Goal: Obtain resource: Download file/media

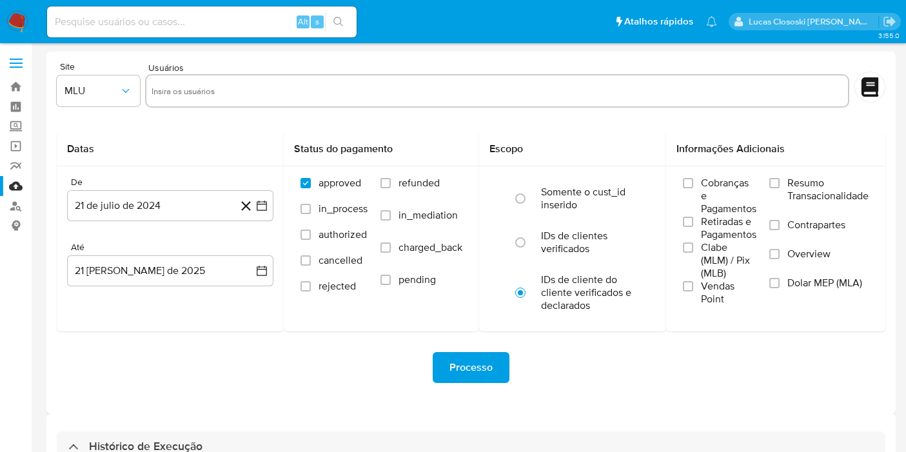
select select "10"
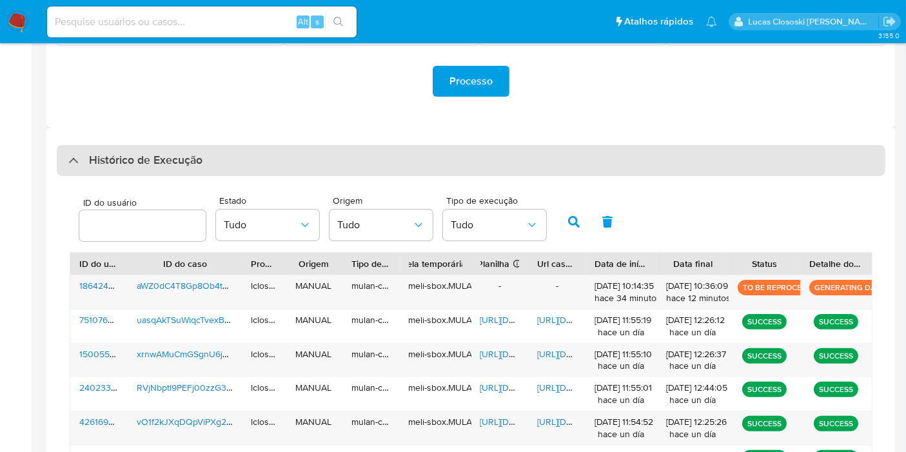
click at [258, 153] on div "Histórico de Execução" at bounding box center [471, 160] width 828 height 31
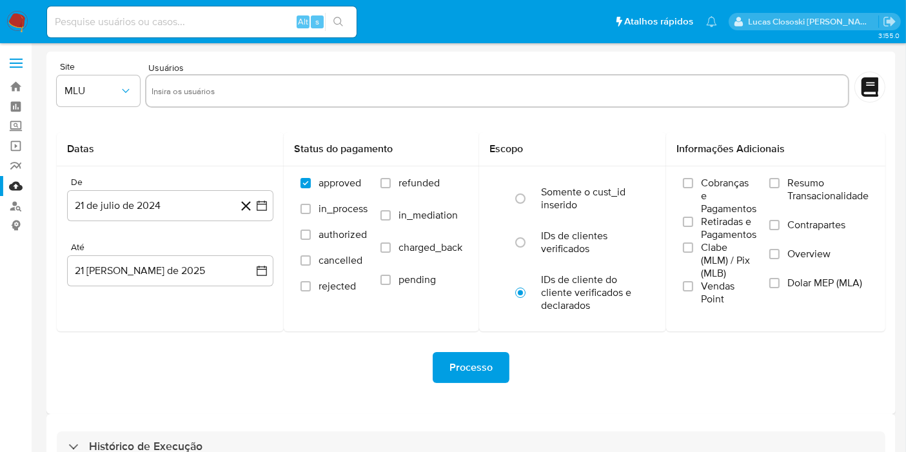
click at [20, 36] on nav "Pausado Ver notificaciones Alt s Atalhos rápidos Presiona las siguientes teclas…" at bounding box center [453, 21] width 906 height 43
click at [18, 26] on img at bounding box center [17, 22] width 22 height 22
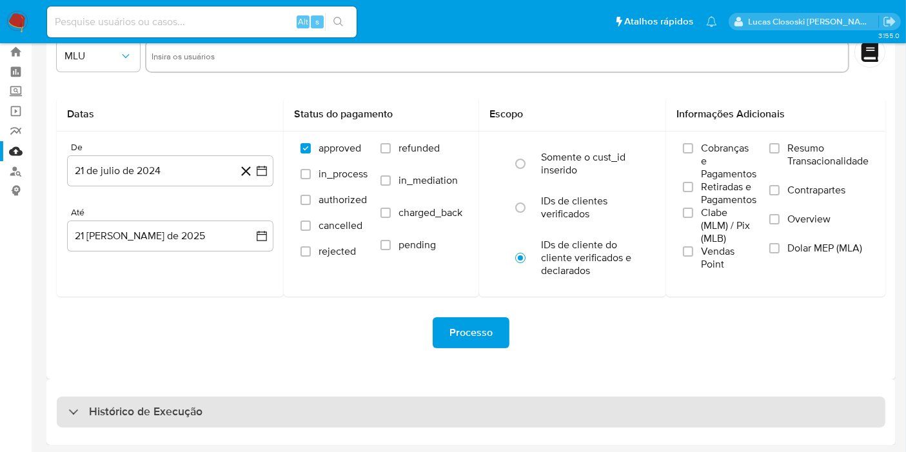
click at [195, 417] on h3 "Histórico de Execução" at bounding box center [145, 411] width 113 height 15
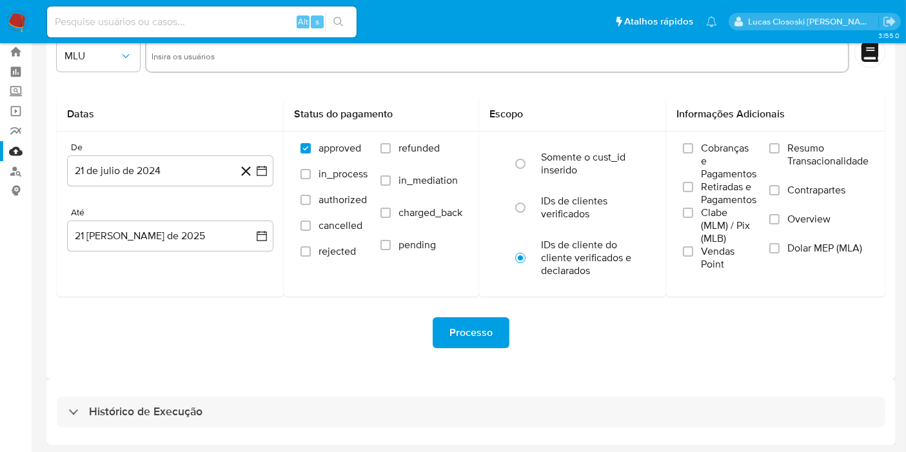
select select "10"
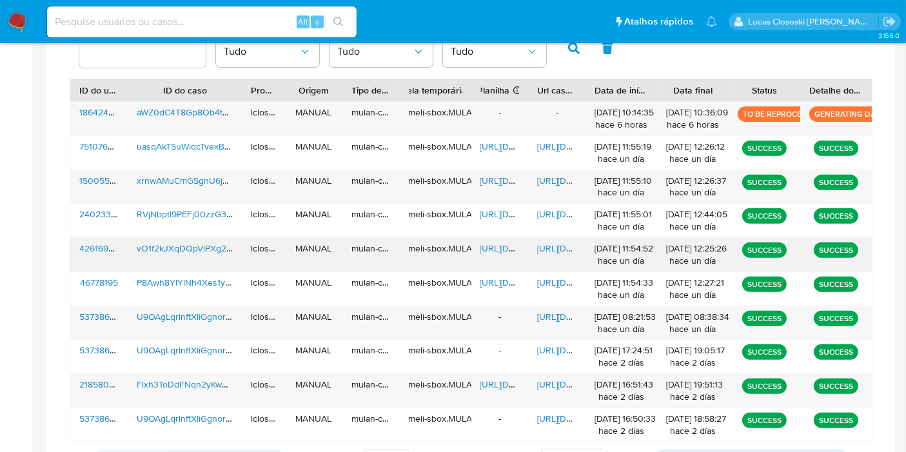
scroll to position [465, 0]
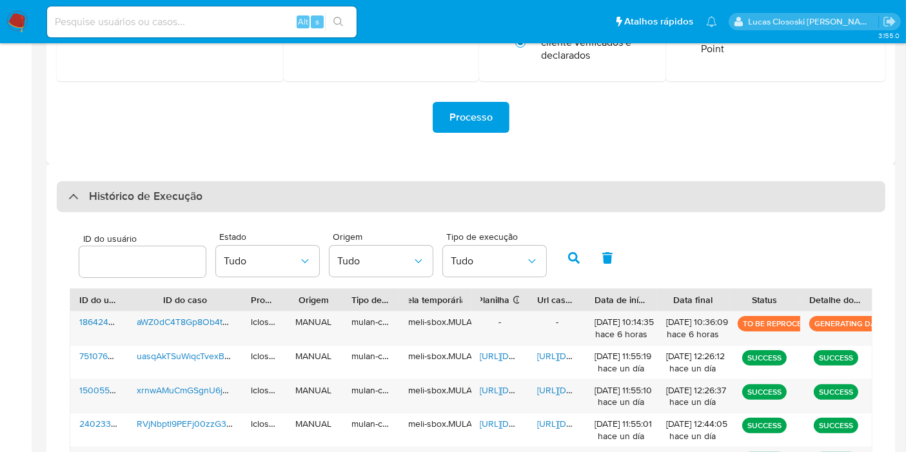
click at [269, 207] on div "Histórico de Execução" at bounding box center [471, 196] width 828 height 31
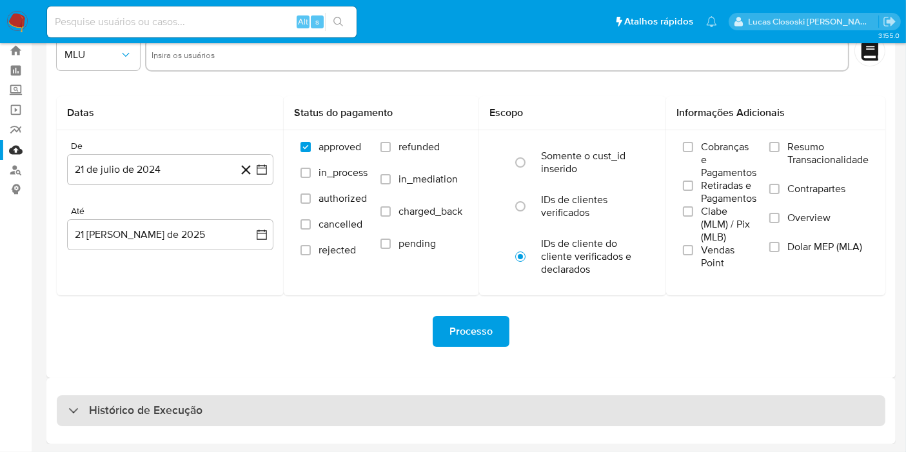
scroll to position [35, 0]
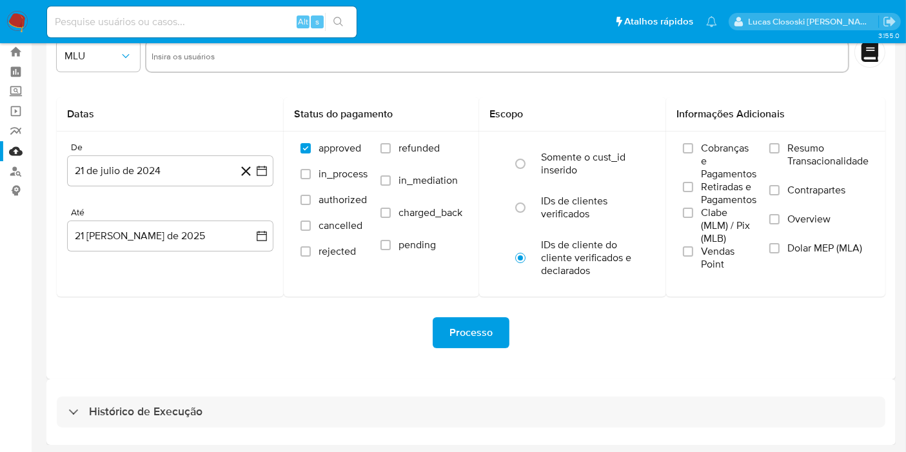
click at [25, 12] on img at bounding box center [17, 22] width 22 height 22
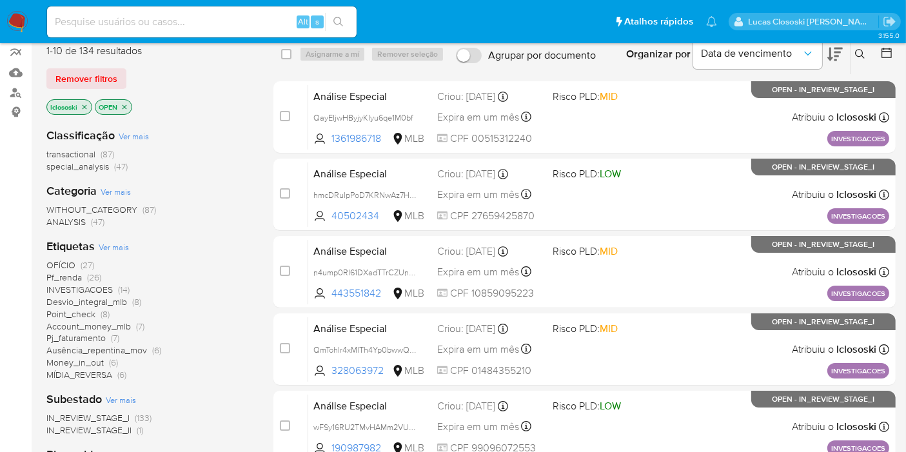
scroll to position [143, 0]
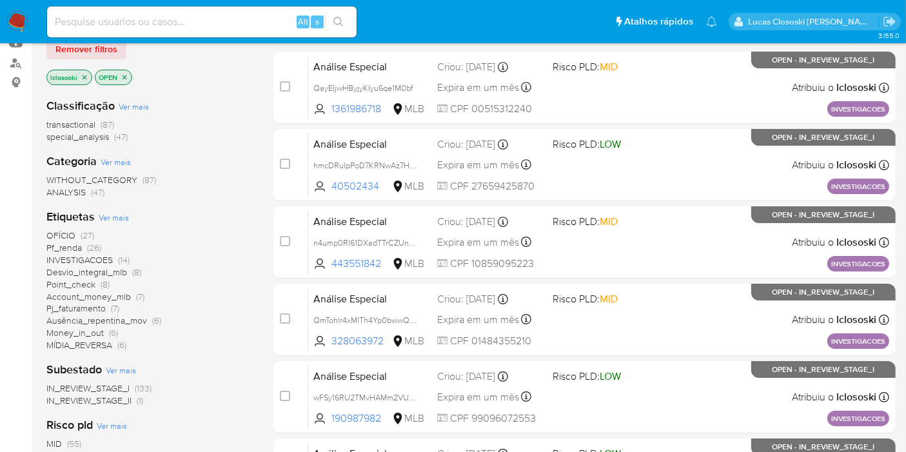
click at [68, 229] on span "OFÍCIO" at bounding box center [60, 235] width 29 height 13
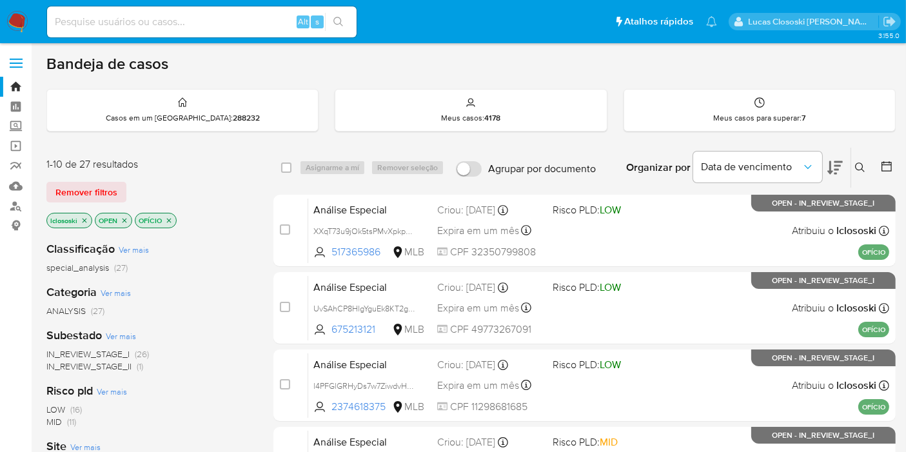
click at [843, 171] on div "Organizar por Data de vencimento" at bounding box center [733, 168] width 235 height 40
click at [841, 166] on icon at bounding box center [834, 167] width 15 height 15
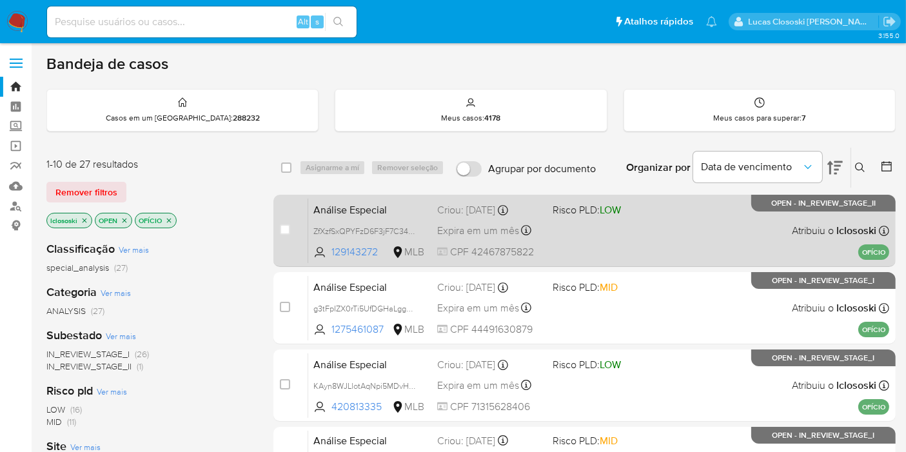
click at [581, 239] on div "Análise Especial ZfXzfSxQPYFzD6F3jF7C347m 129143272 MLB Risco PLD: LOW Criou: 1…" at bounding box center [598, 230] width 581 height 65
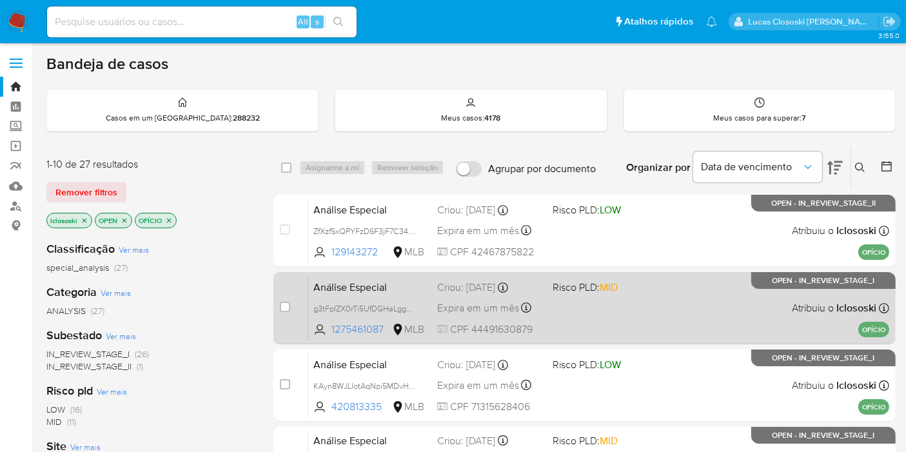
click at [631, 314] on div "Análise Especial g3tFpIZX0rTi5UfDGHaLggNX 1275461087 MLB Risco PLD: MID Criou: …" at bounding box center [598, 307] width 581 height 65
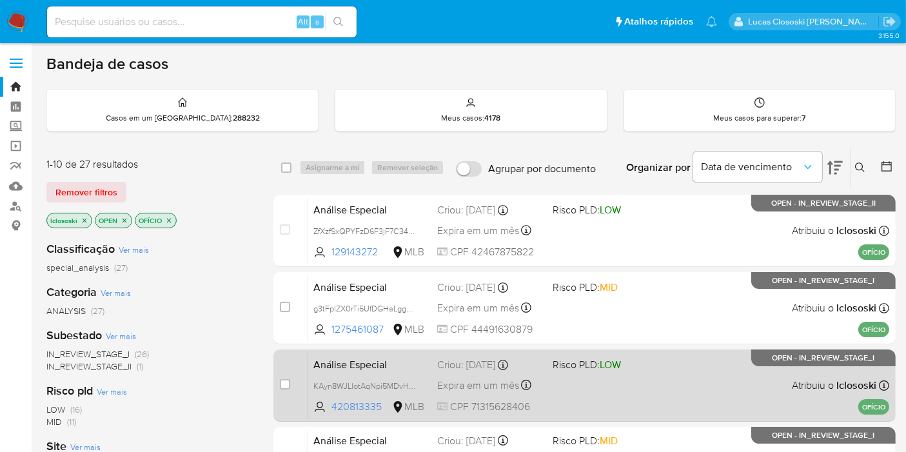
click at [625, 367] on span "Risco PLD: LOW" at bounding box center [604, 363] width 105 height 17
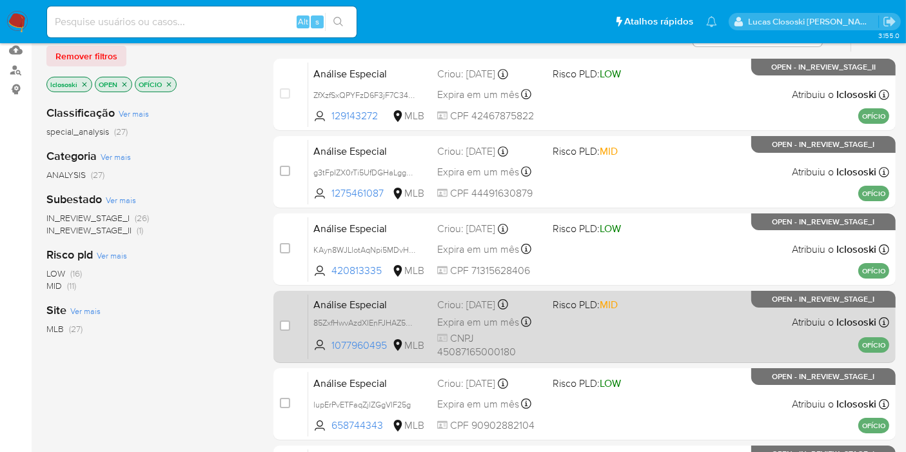
scroll to position [143, 0]
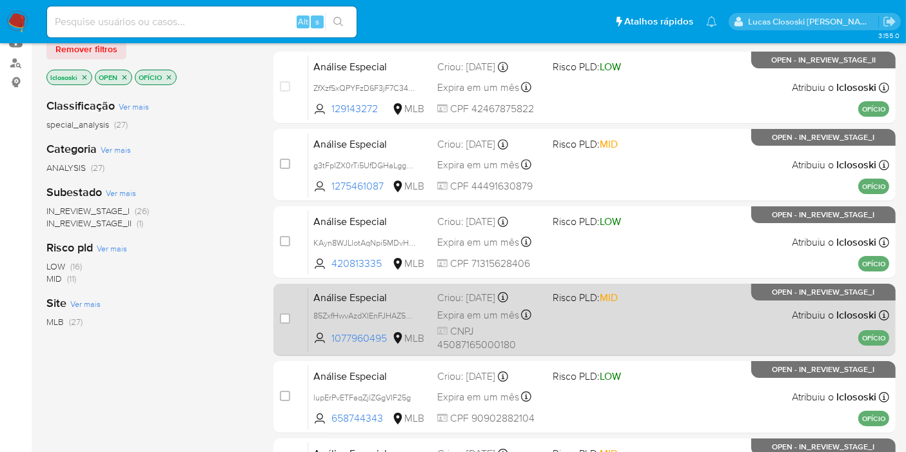
click at [654, 298] on span "Risco PLD: MID" at bounding box center [604, 296] width 105 height 17
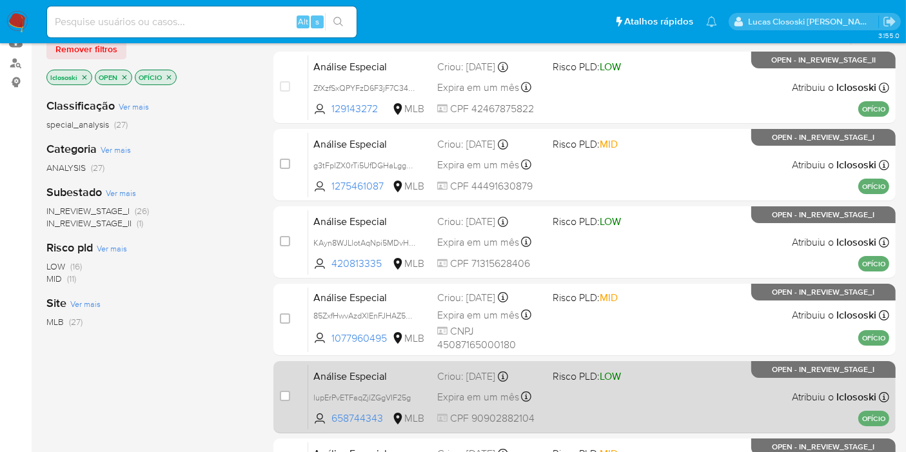
click at [705, 389] on div "Análise Especial lupErPvETFaqZjlZGgVIF25g 658744343 MLB Risco PLD: LOW Criou: 1…" at bounding box center [598, 396] width 581 height 65
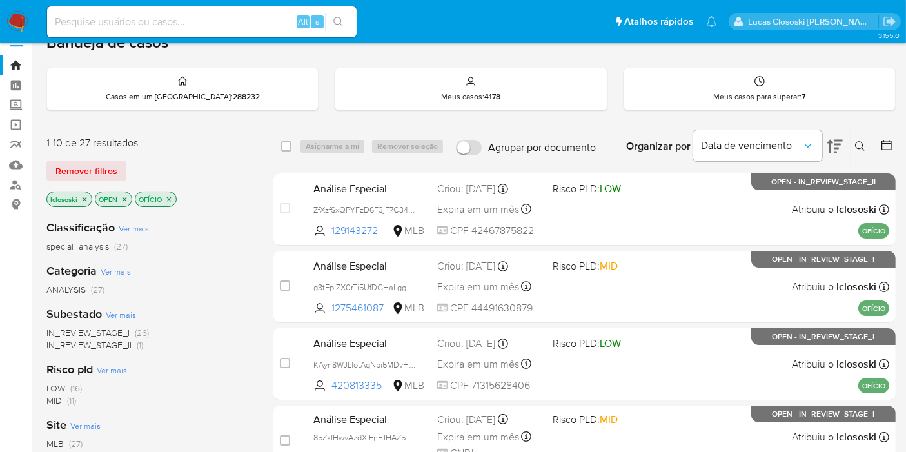
scroll to position [0, 0]
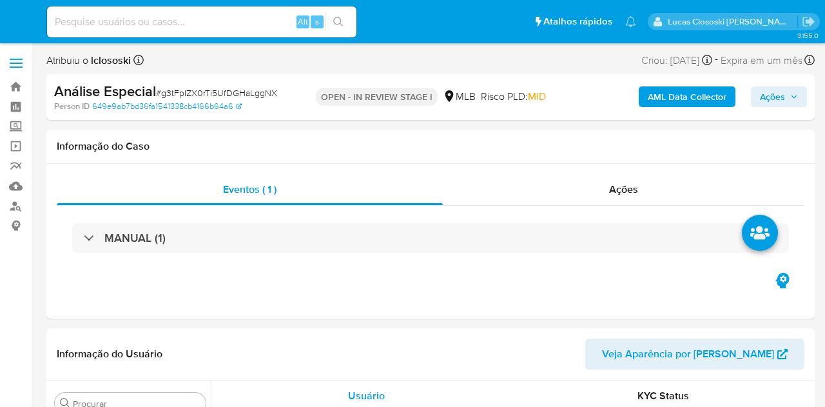
select select "10"
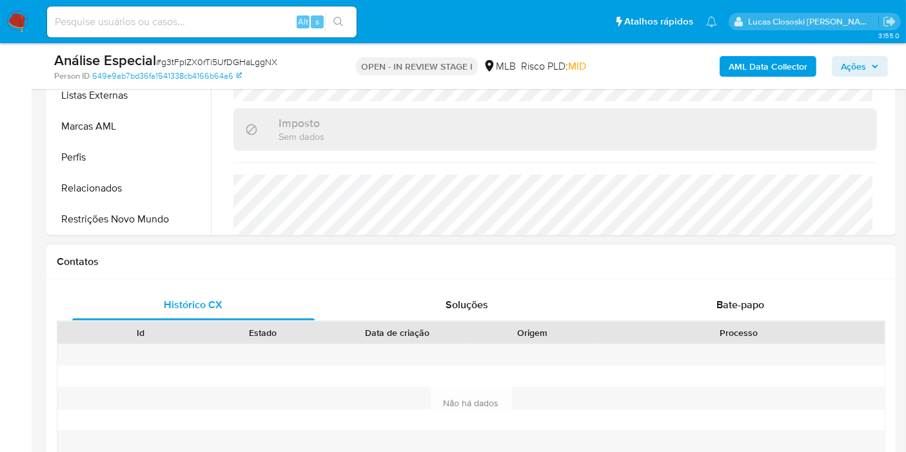
scroll to position [589, 0]
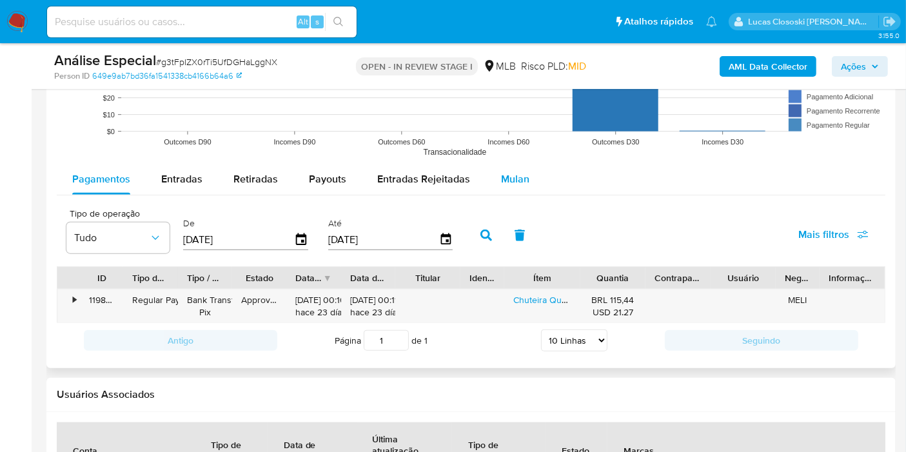
click at [518, 171] on span "Mulan" at bounding box center [515, 178] width 28 height 15
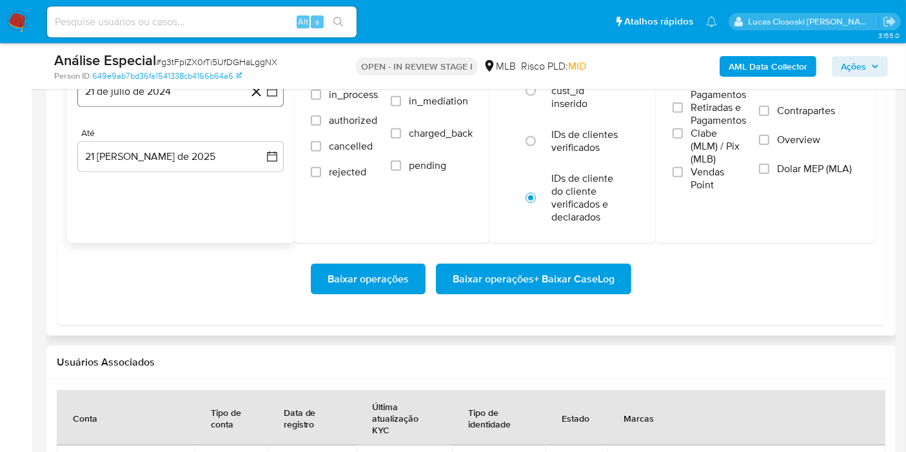
scroll to position [1432, 0]
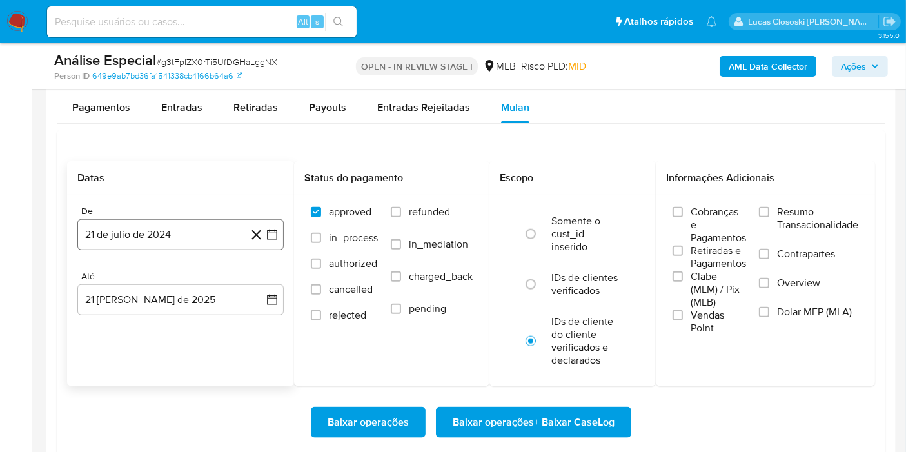
click at [274, 240] on button "21 de julio de 2024" at bounding box center [180, 234] width 206 height 31
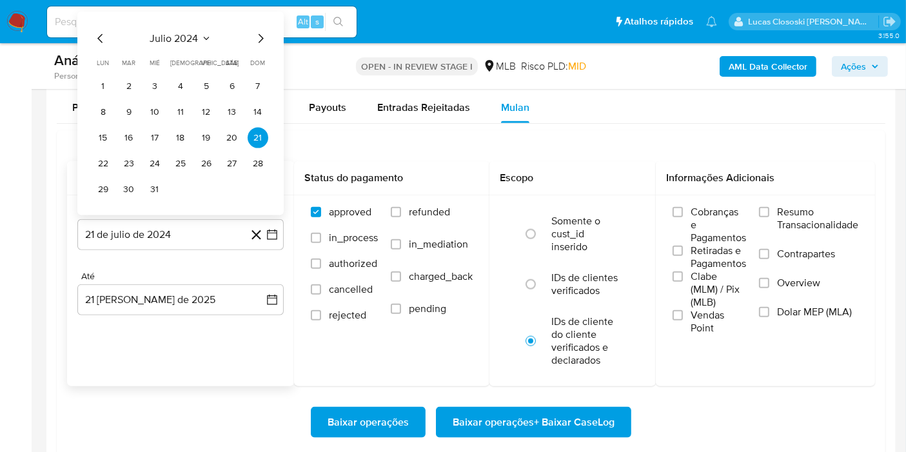
click at [182, 36] on span "julio 2024" at bounding box center [174, 38] width 48 height 13
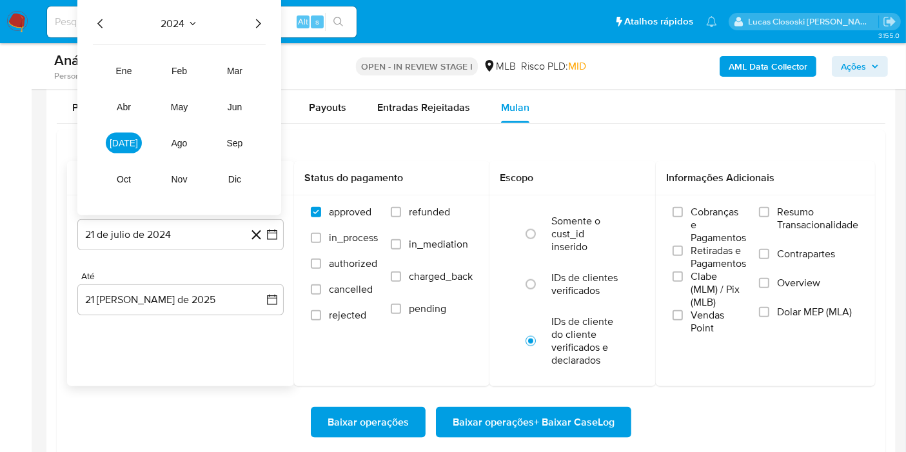
click at [258, 23] on icon "Año siguiente" at bounding box center [258, 23] width 5 height 9
click at [128, 67] on span "ene" at bounding box center [124, 71] width 16 height 10
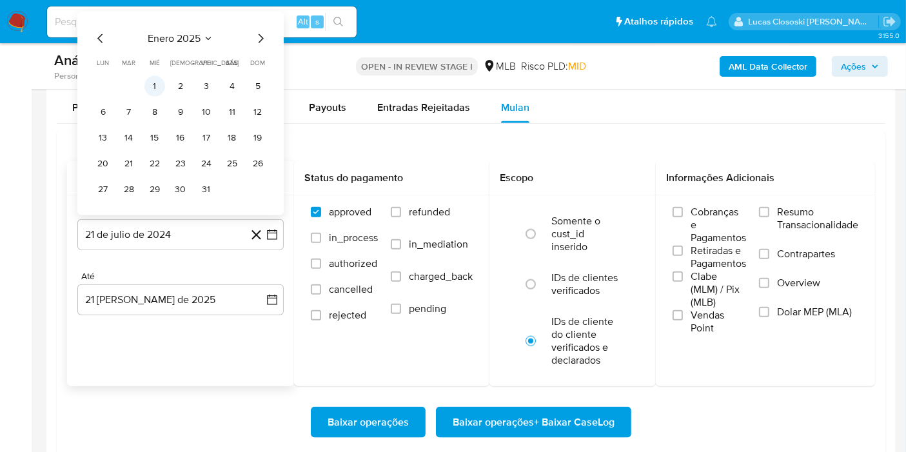
click at [153, 77] on button "1" at bounding box center [154, 86] width 21 height 21
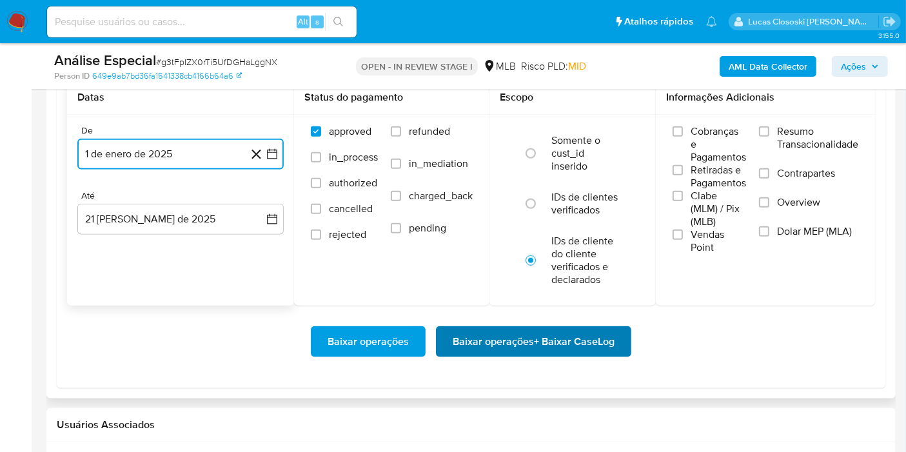
scroll to position [1575, 0]
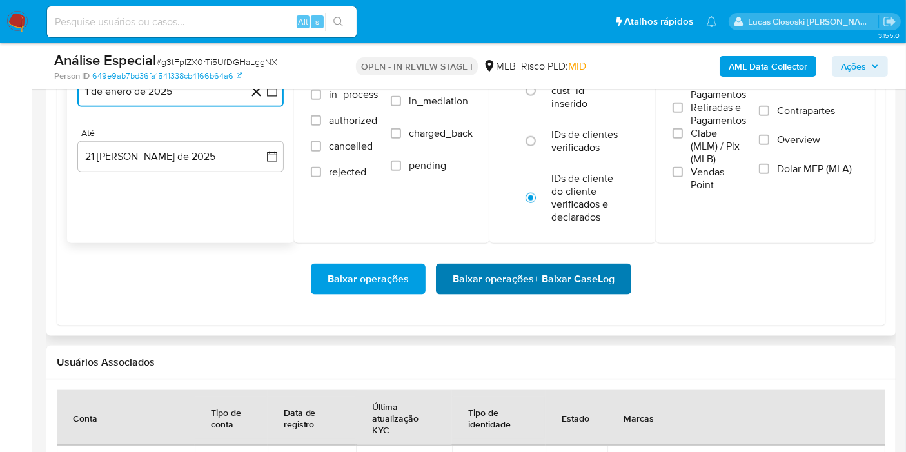
click at [563, 276] on span "Baixar operações + Baixar CaseLog" at bounding box center [534, 279] width 162 height 28
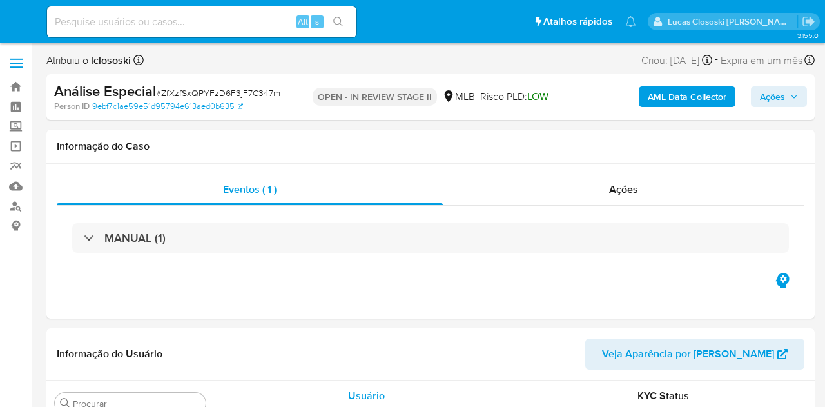
select select "10"
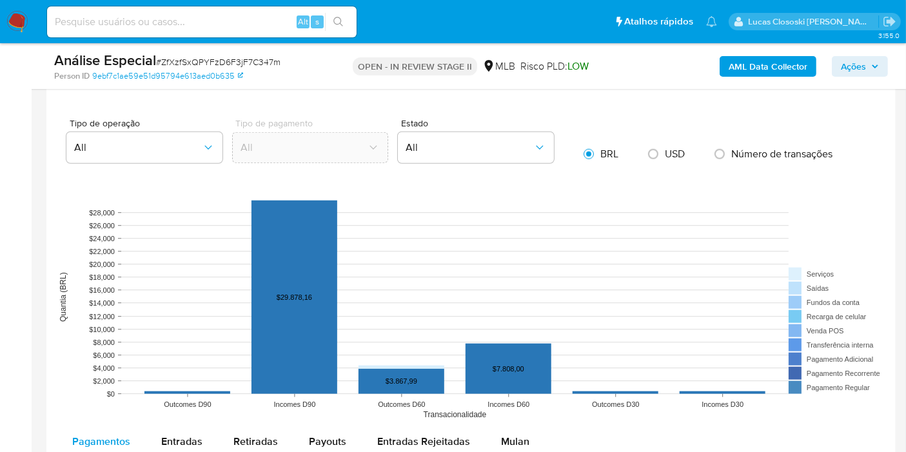
scroll to position [1289, 0]
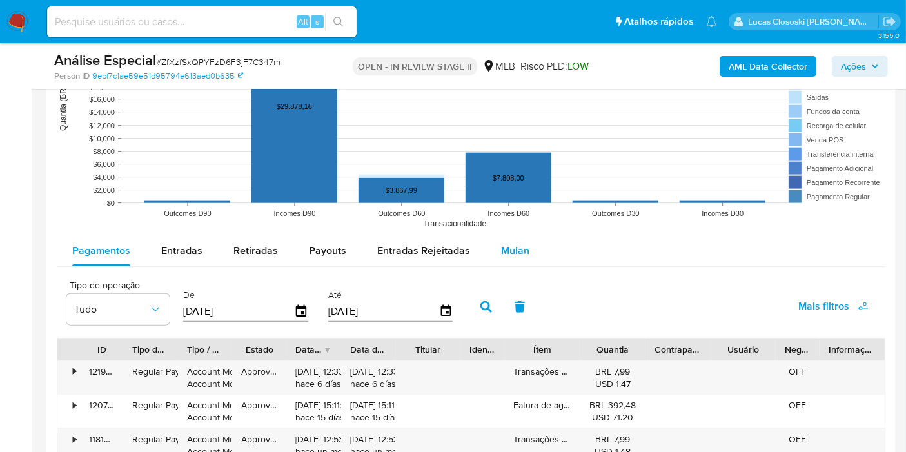
click at [512, 243] on span "Mulan" at bounding box center [515, 250] width 28 height 15
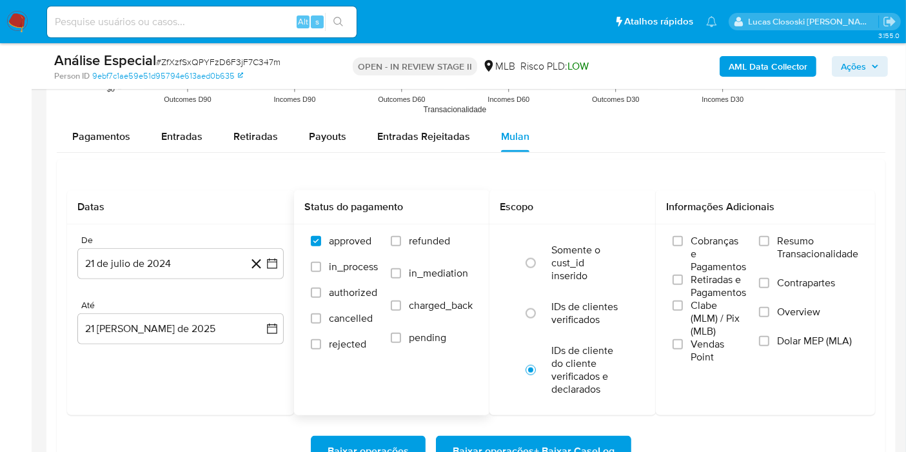
scroll to position [1432, 0]
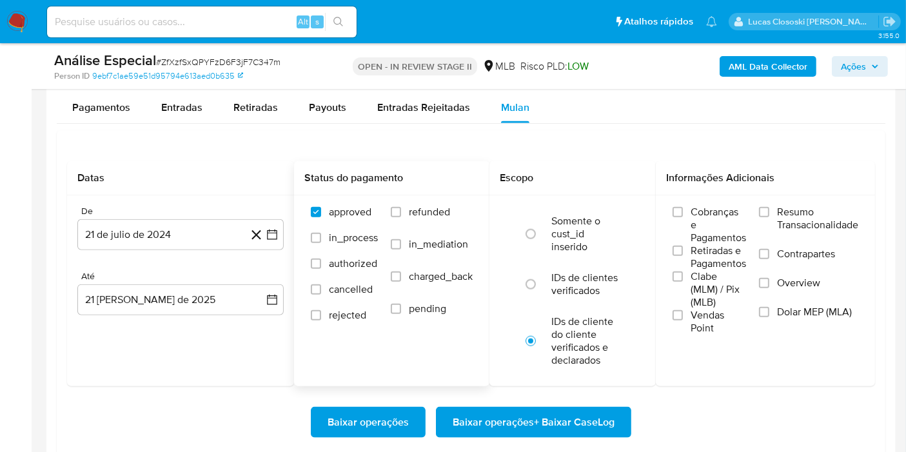
click at [293, 222] on div "De 21 de julio de 2024 21-07-2024 Até 21 de agosto de 2025 21-08-2025" at bounding box center [180, 270] width 227 height 151
click at [275, 231] on icon "button" at bounding box center [272, 234] width 13 height 13
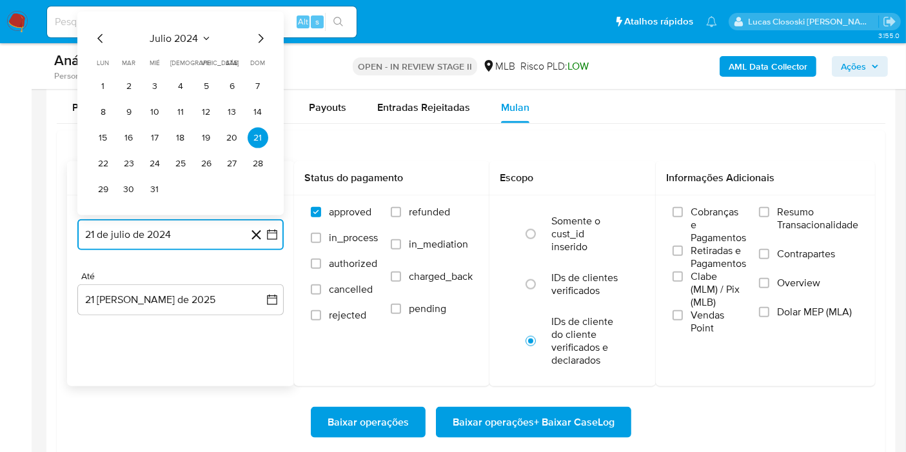
click at [179, 39] on span "julio 2024" at bounding box center [174, 38] width 48 height 13
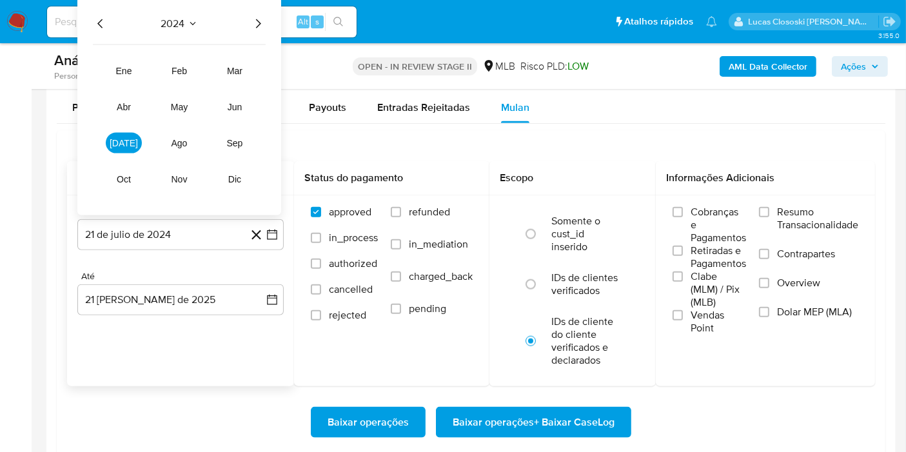
click at [255, 23] on icon "Año siguiente" at bounding box center [257, 23] width 15 height 15
click at [122, 66] on span "ene" at bounding box center [124, 71] width 16 height 10
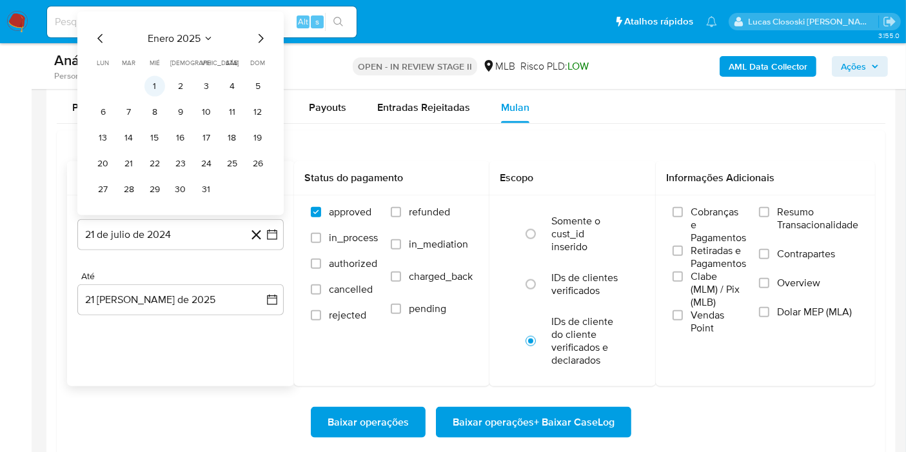
click at [149, 82] on button "1" at bounding box center [154, 86] width 21 height 21
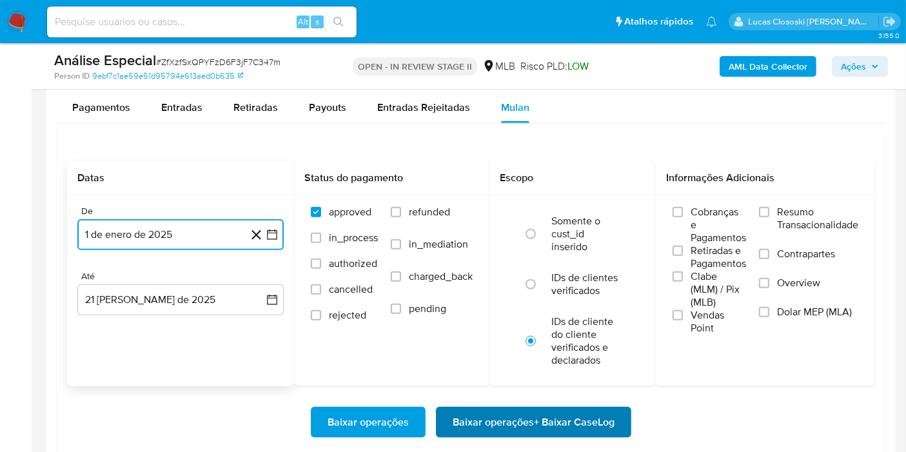
click at [561, 406] on span "Baixar operações + Baixar CaseLog" at bounding box center [534, 422] width 162 height 28
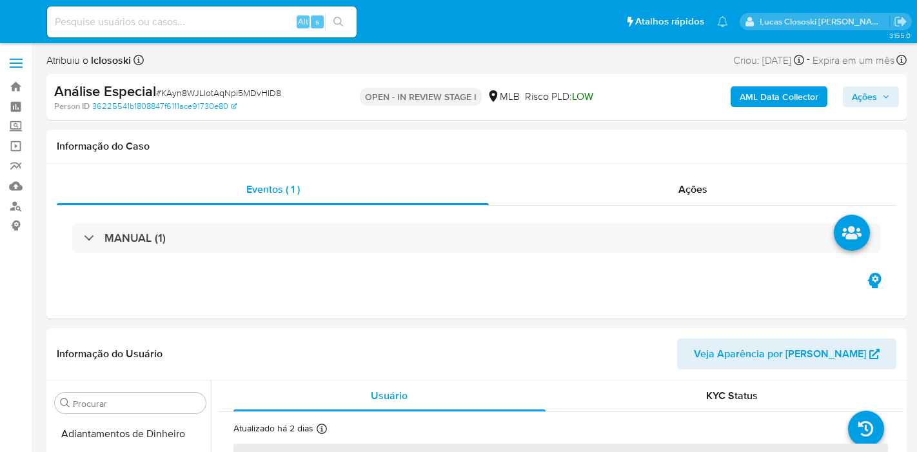
select select "10"
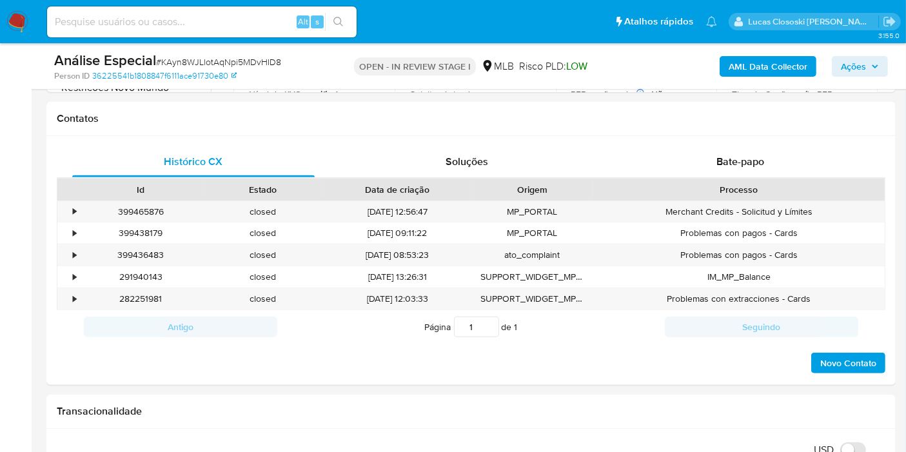
scroll to position [575, 0]
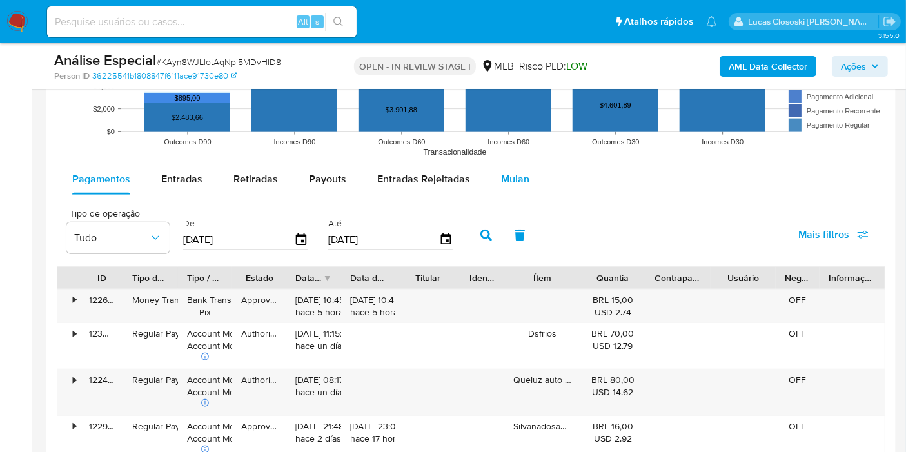
click at [522, 187] on div "Mulan" at bounding box center [515, 179] width 28 height 31
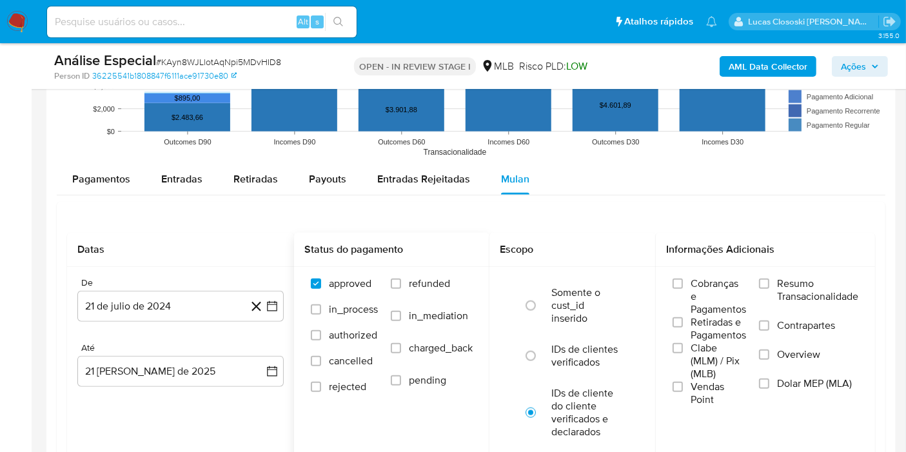
scroll to position [1504, 0]
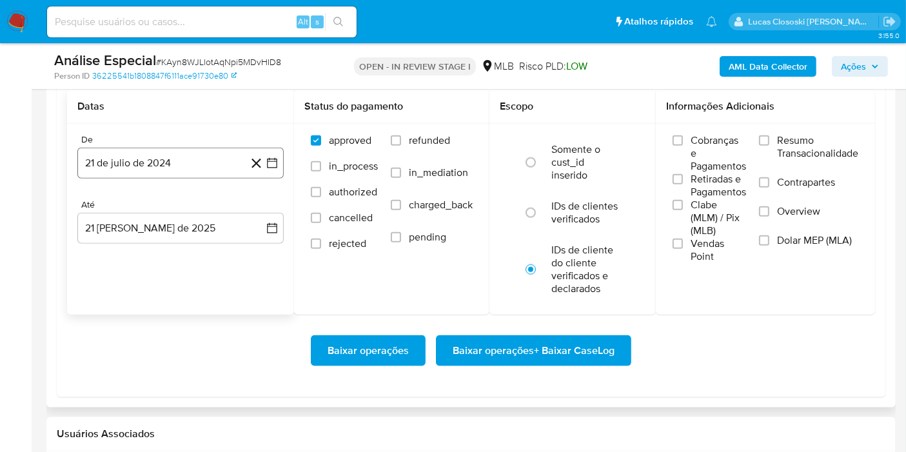
click at [282, 151] on button "21 de julio de 2024" at bounding box center [180, 163] width 206 height 31
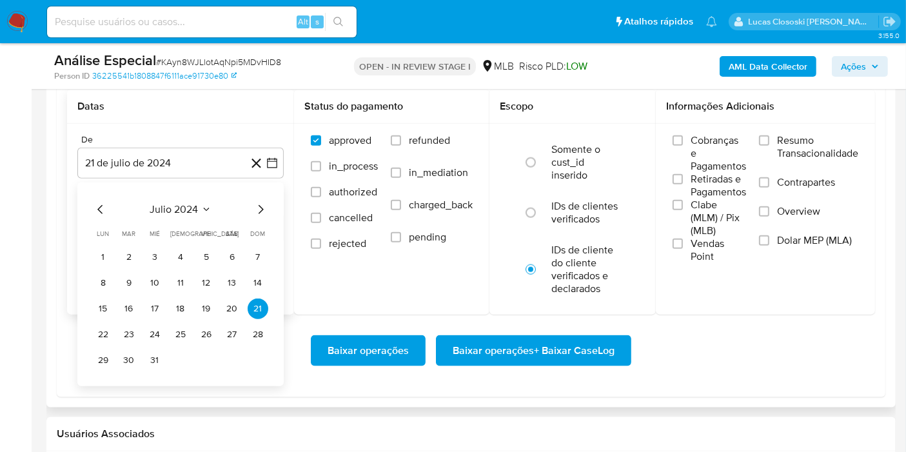
click at [187, 203] on span "julio 2024" at bounding box center [174, 209] width 48 height 13
click at [193, 207] on span "julio 2024" at bounding box center [174, 209] width 48 height 13
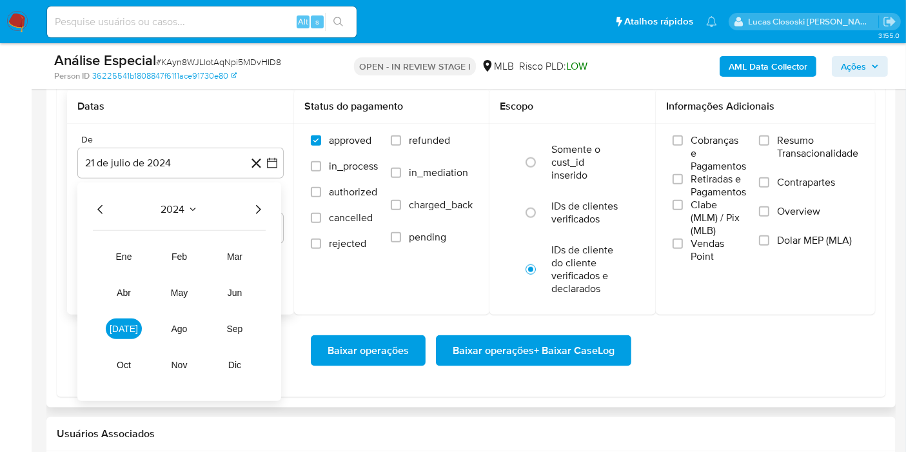
drag, startPoint x: 246, startPoint y: 208, endPoint x: 254, endPoint y: 205, distance: 8.4
click at [246, 208] on div "2024" at bounding box center [179, 209] width 173 height 15
click at [258, 205] on icon "Año siguiente" at bounding box center [258, 209] width 5 height 9
click at [142, 257] on tr "ene feb mar abr may jun jul ago sep oct nov dic" at bounding box center [179, 310] width 147 height 129
click at [131, 255] on span "ene" at bounding box center [124, 256] width 16 height 10
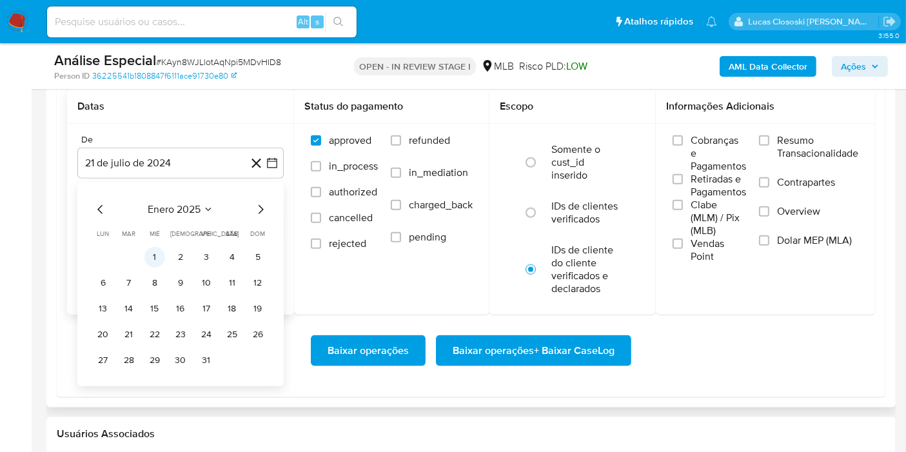
click at [150, 248] on button "1" at bounding box center [154, 257] width 21 height 21
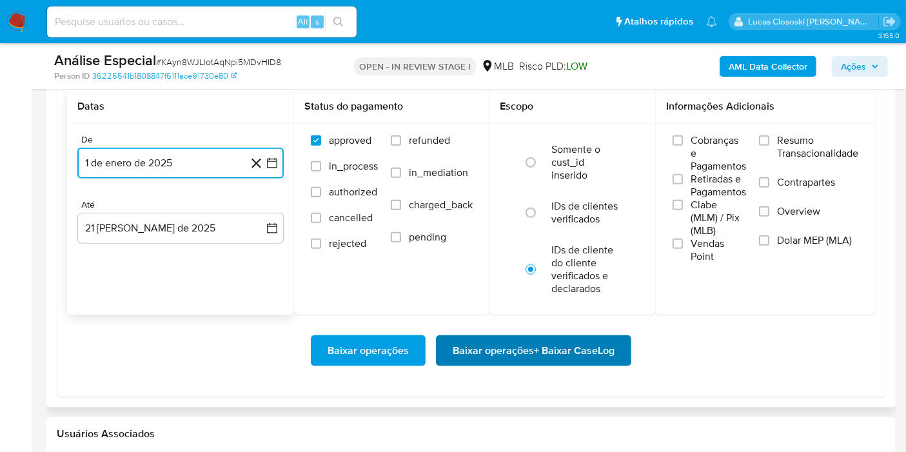
click at [531, 337] on span "Baixar operações + Baixar CaseLog" at bounding box center [534, 351] width 162 height 28
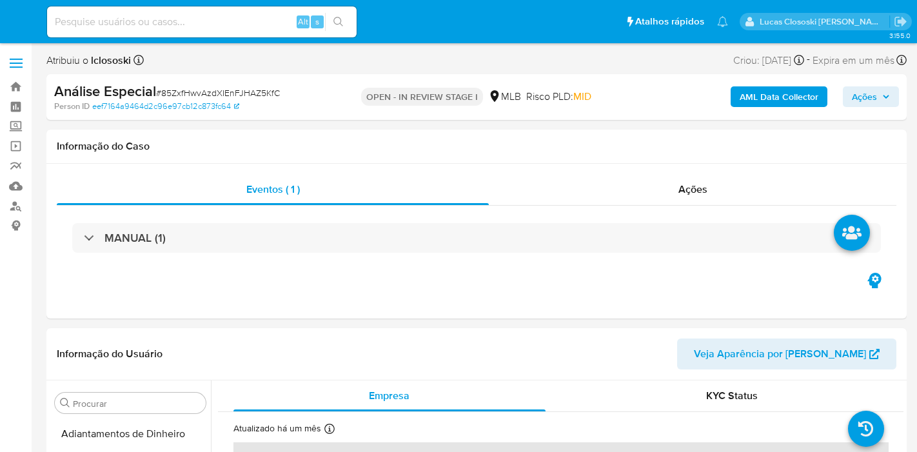
select select "10"
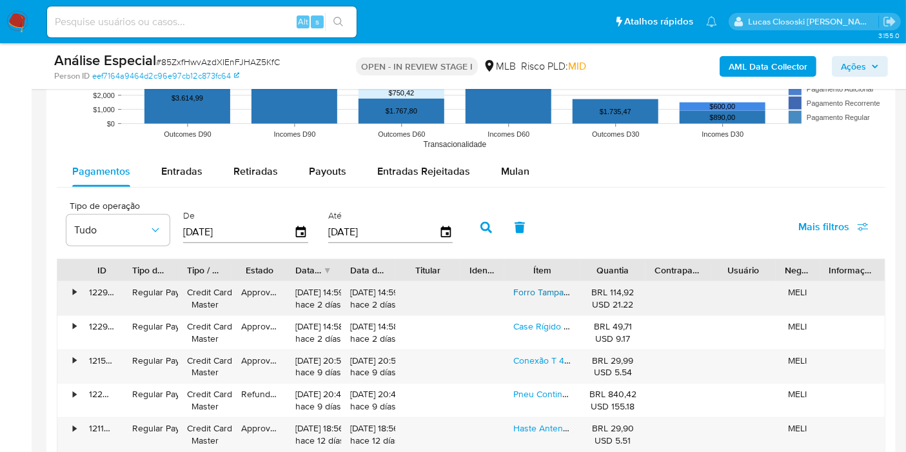
scroll to position [1361, 0]
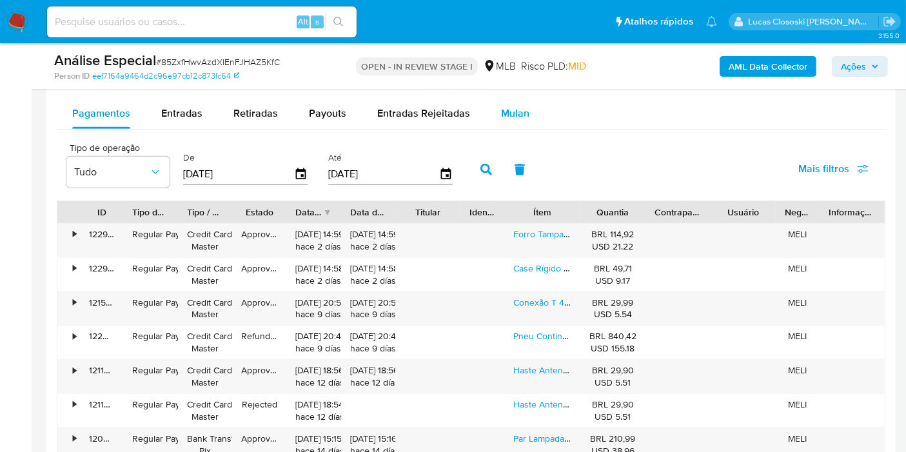
click at [506, 121] on div "Mulan" at bounding box center [515, 113] width 28 height 31
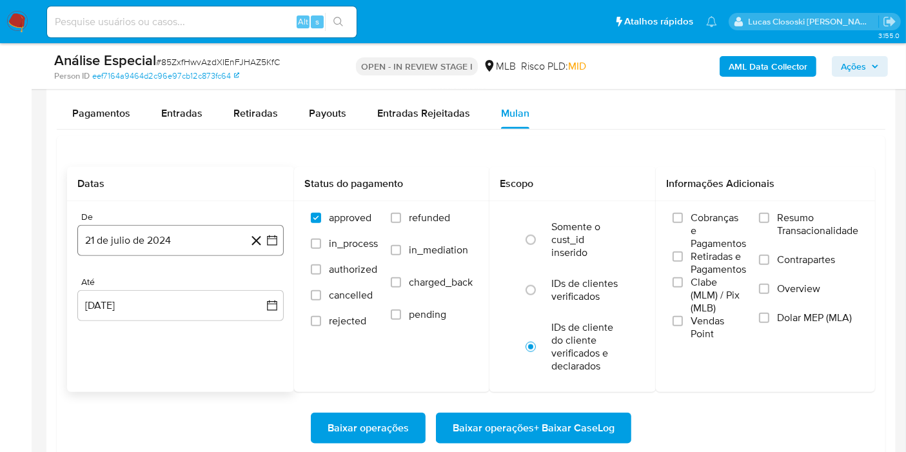
click at [276, 236] on icon "button" at bounding box center [272, 240] width 10 height 10
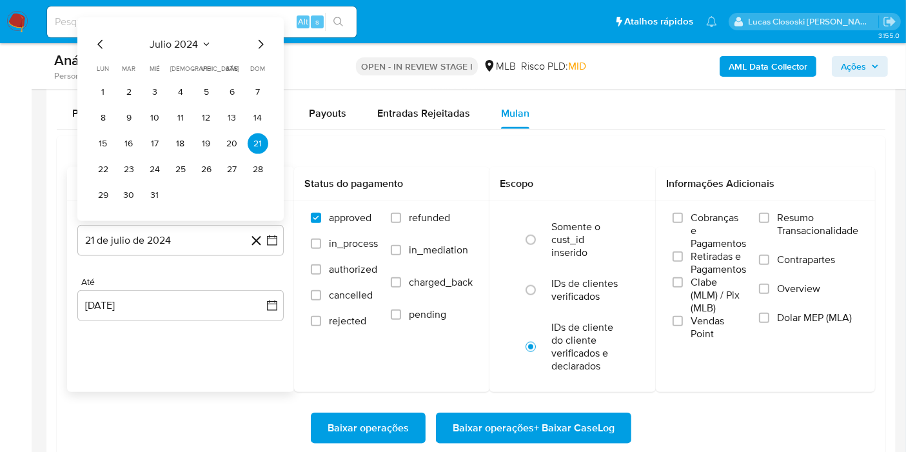
click at [179, 38] on span "julio 2024" at bounding box center [174, 44] width 48 height 13
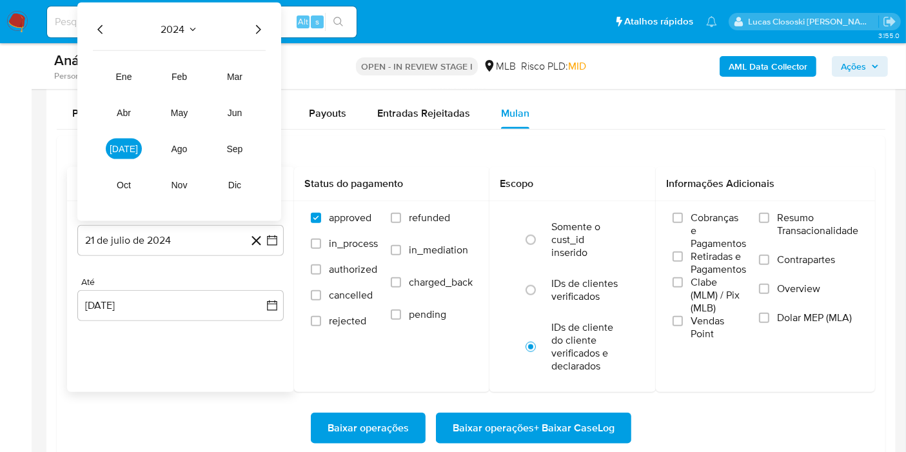
click at [252, 27] on icon "Año siguiente" at bounding box center [257, 29] width 15 height 15
click at [108, 78] on button "ene" at bounding box center [124, 76] width 36 height 21
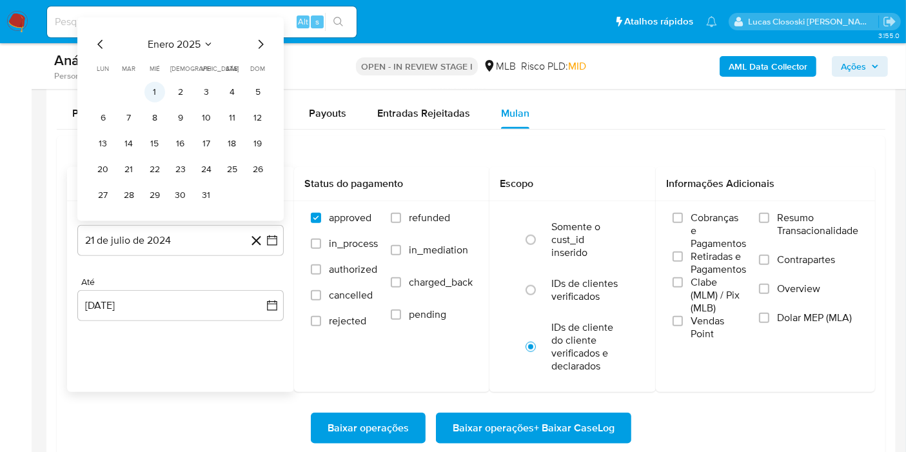
click at [161, 96] on button "1" at bounding box center [154, 92] width 21 height 21
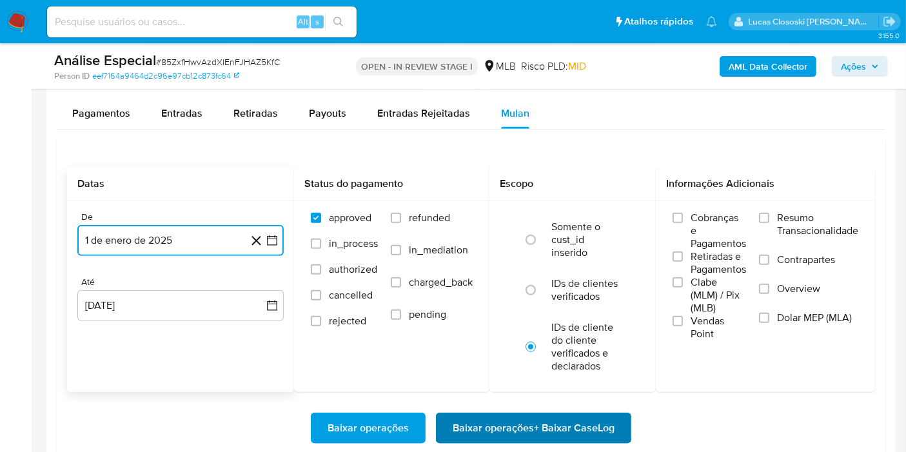
click at [560, 414] on span "Baixar operações + Baixar CaseLog" at bounding box center [534, 428] width 162 height 28
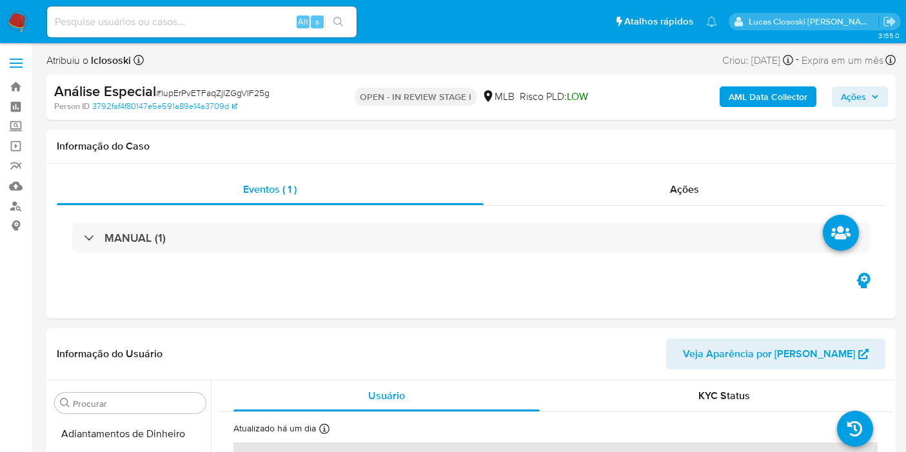
select select "10"
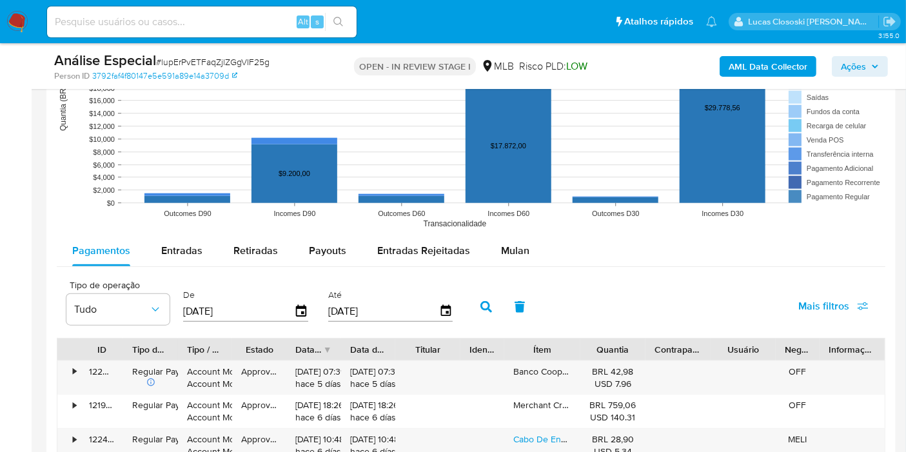
click at [511, 249] on span "Mulan" at bounding box center [515, 250] width 28 height 15
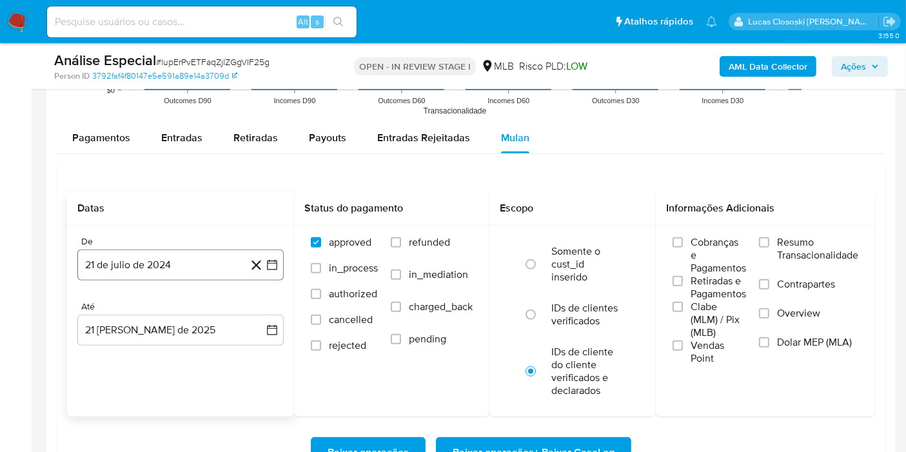
scroll to position [1432, 0]
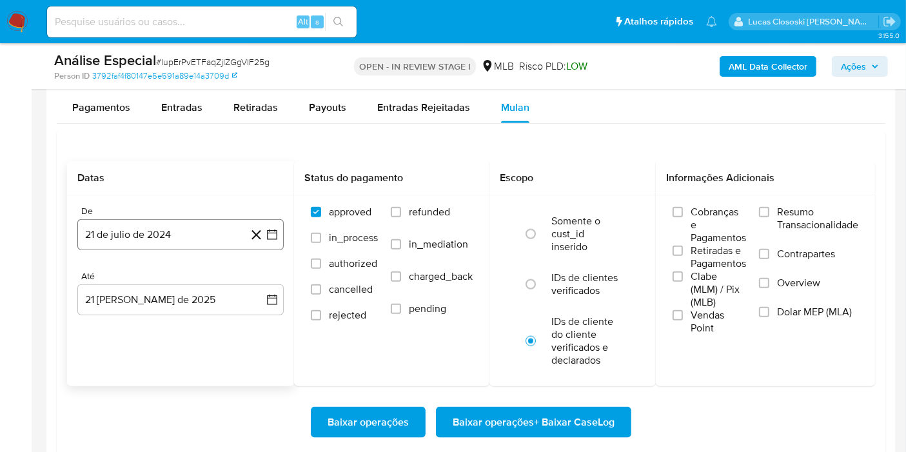
click at [271, 239] on button "21 de julio de 2024" at bounding box center [180, 234] width 206 height 31
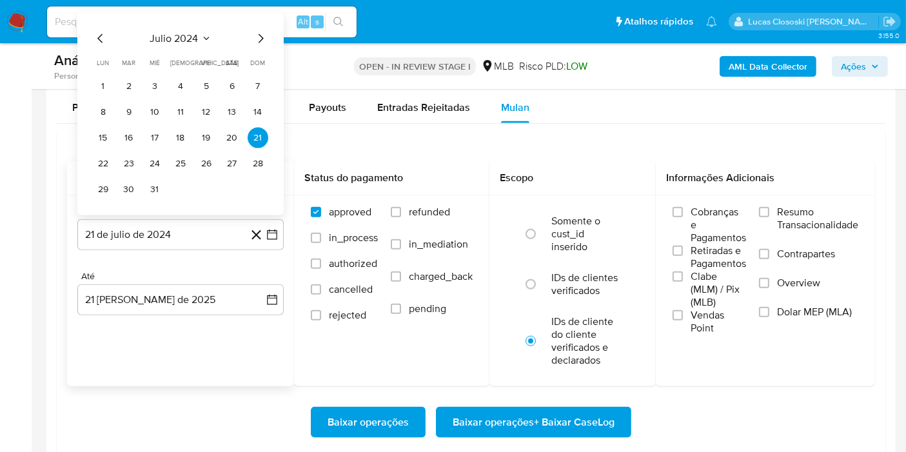
click at [180, 41] on span "julio 2024" at bounding box center [174, 38] width 48 height 13
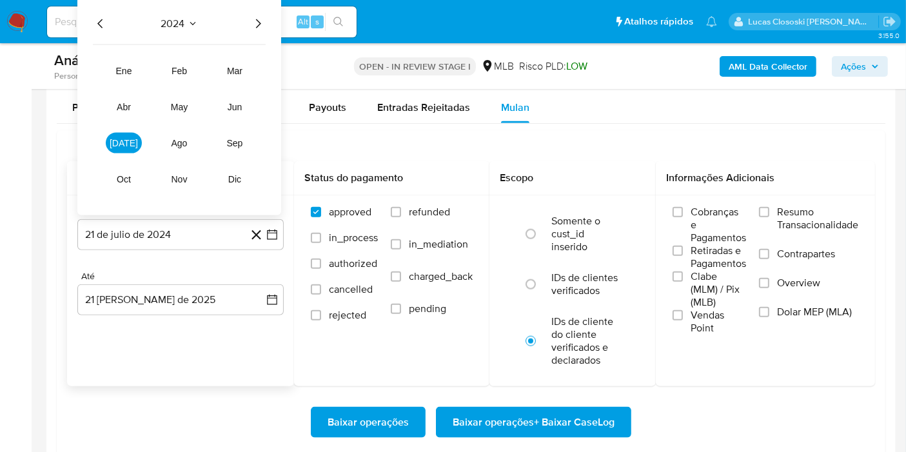
click at [258, 19] on icon "Año siguiente" at bounding box center [258, 23] width 5 height 9
click at [126, 74] on button "ene" at bounding box center [124, 71] width 36 height 21
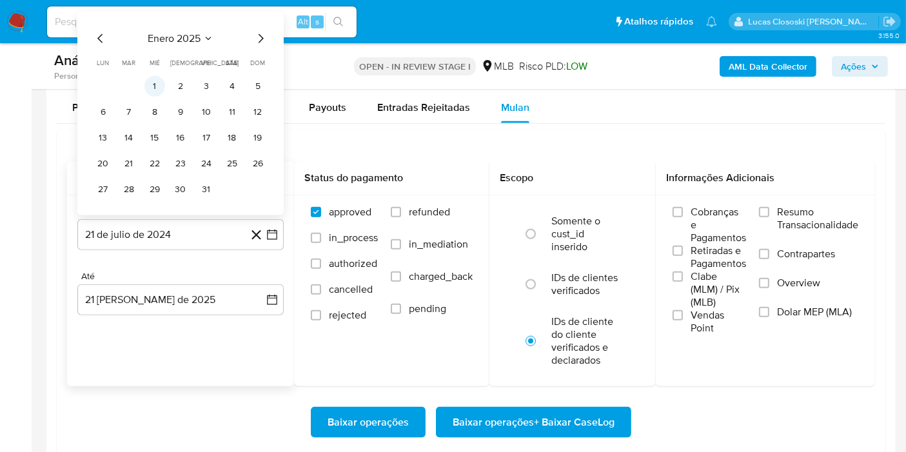
click at [154, 84] on button "1" at bounding box center [154, 86] width 21 height 21
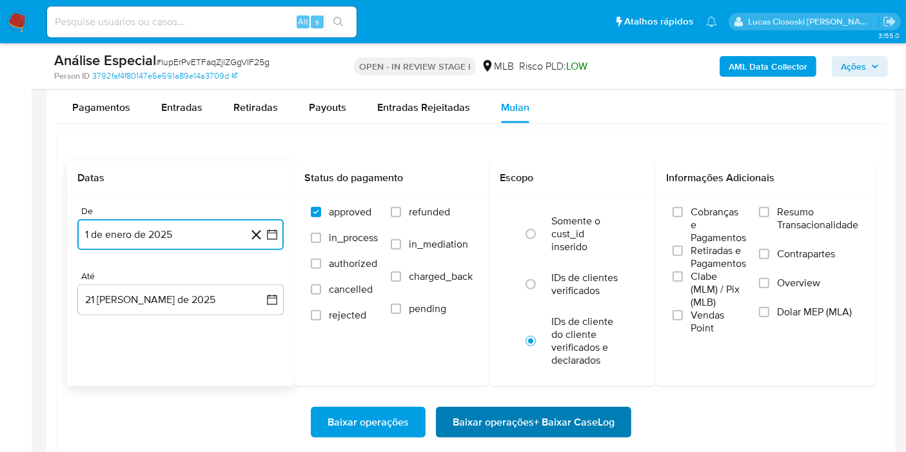
click at [589, 422] on span "Baixar operações + Baixar CaseLog" at bounding box center [534, 422] width 162 height 28
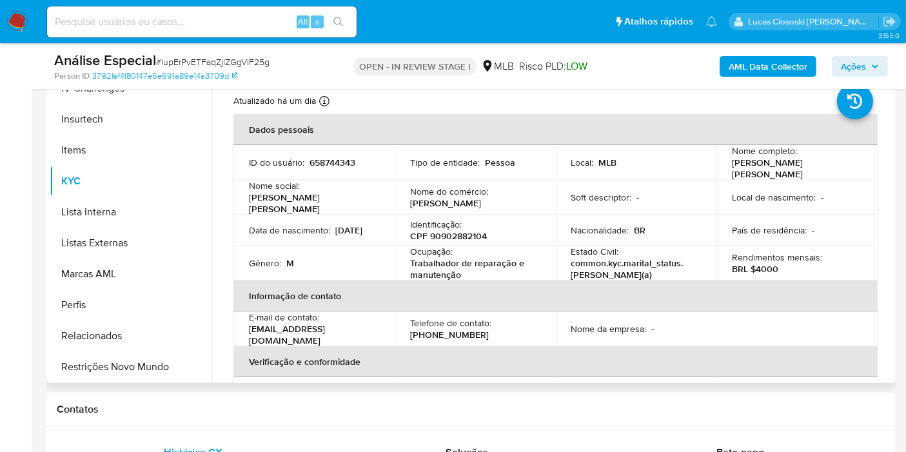
scroll to position [215, 0]
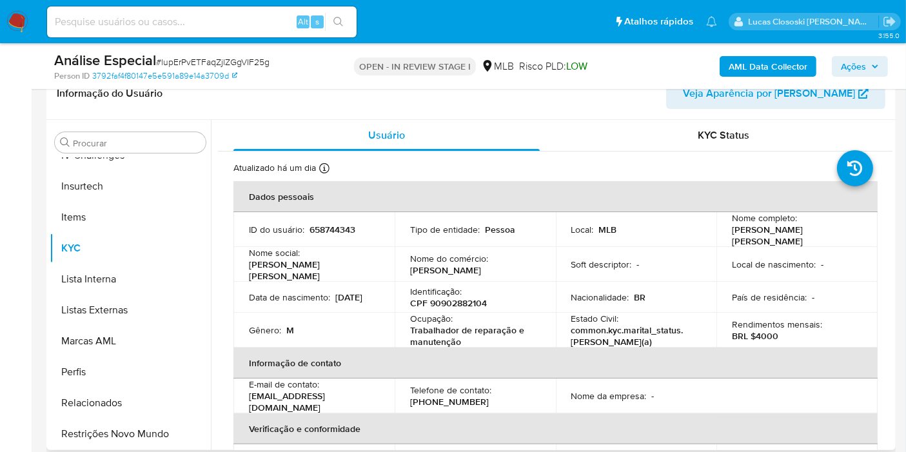
click at [462, 313] on div "Ocupação : Trabalhador de reparação e manutenção" at bounding box center [475, 330] width 130 height 35
click at [462, 297] on p "CPF 90902882104" at bounding box center [448, 303] width 77 height 12
copy p "90902882104"
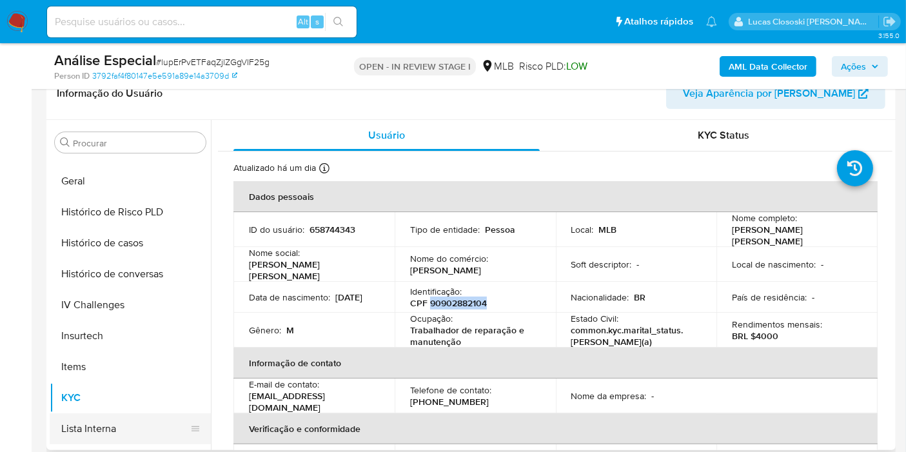
scroll to position [360, 0]
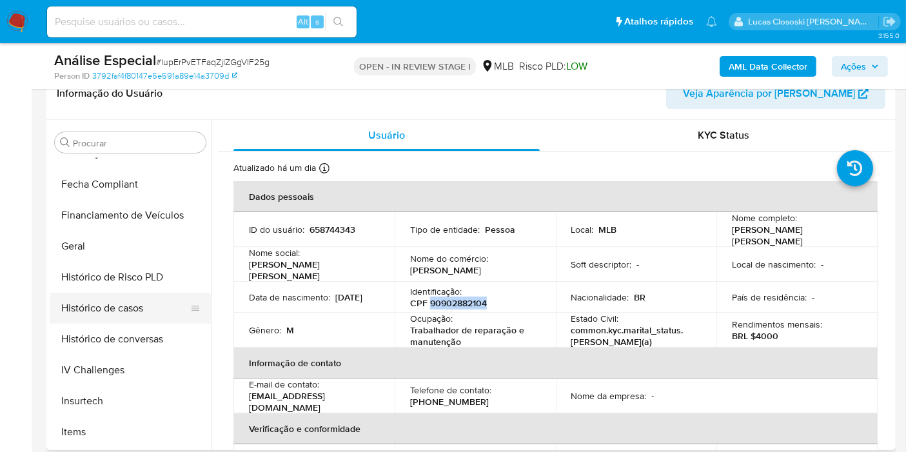
click at [146, 304] on button "Histórico de casos" at bounding box center [125, 308] width 151 height 31
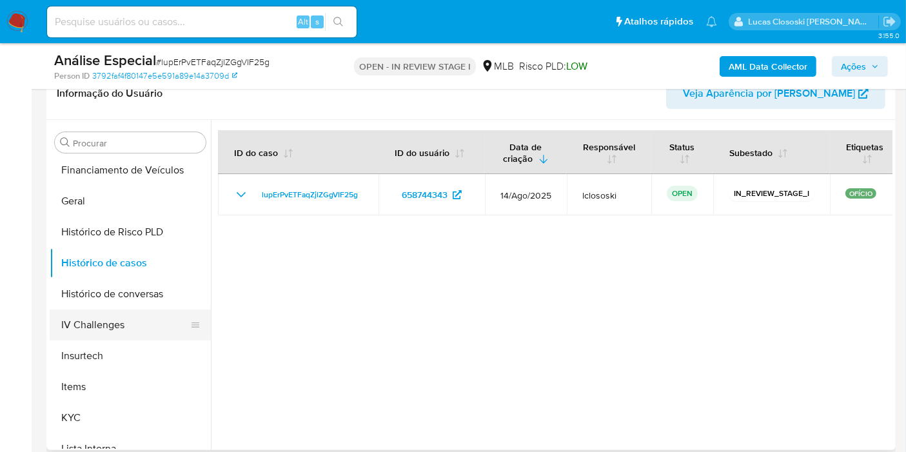
scroll to position [575, 0]
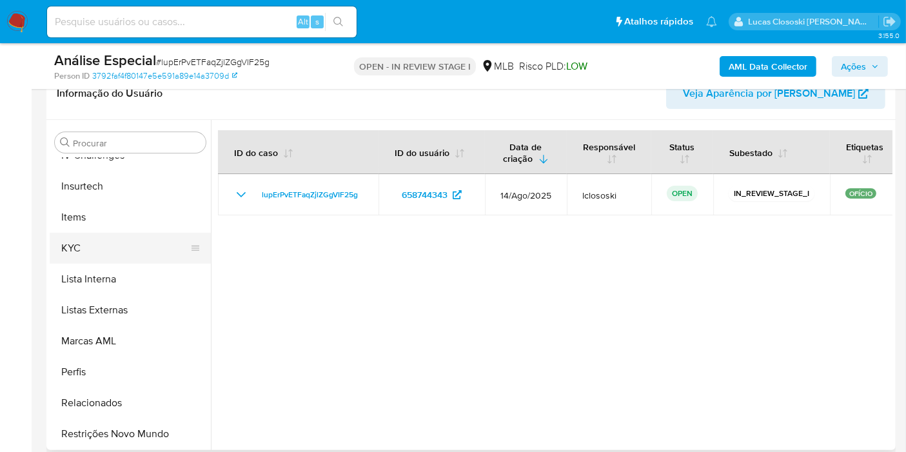
click at [92, 246] on button "KYC" at bounding box center [125, 248] width 151 height 31
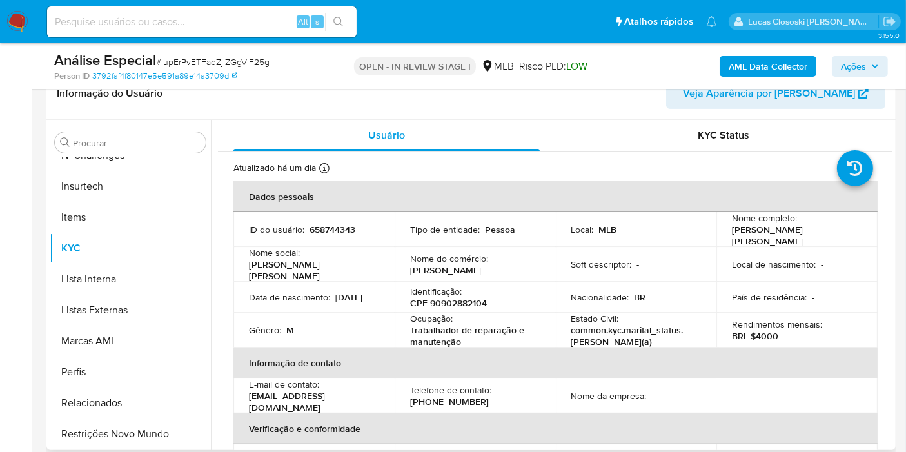
copy p "90902882104"
click at [462, 298] on p "CPF 90902882104" at bounding box center [448, 303] width 77 height 12
copy p "90902882104"
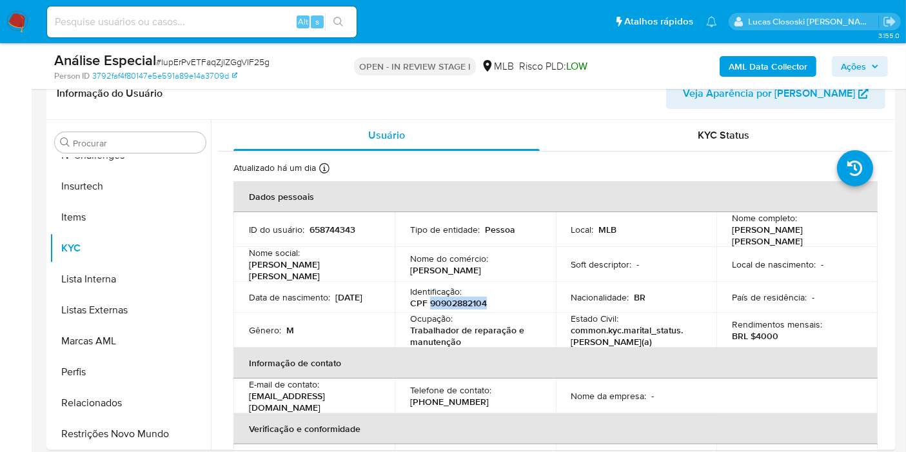
copy p "90902882104"
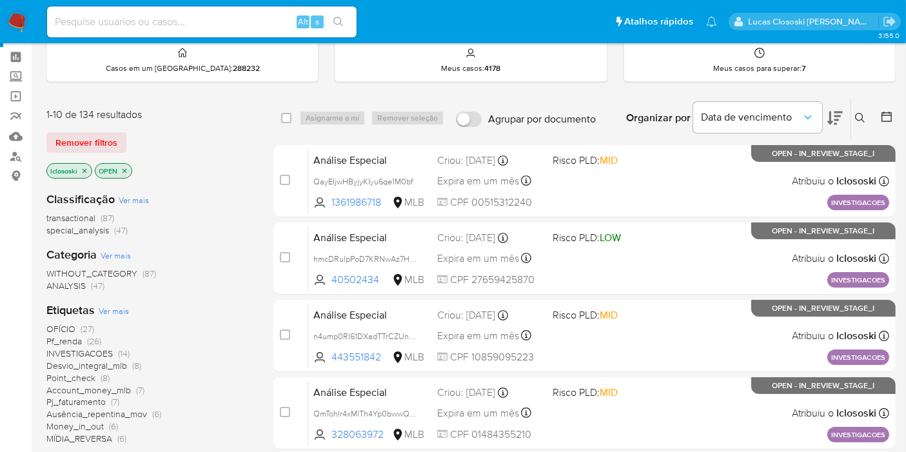
scroll to position [72, 0]
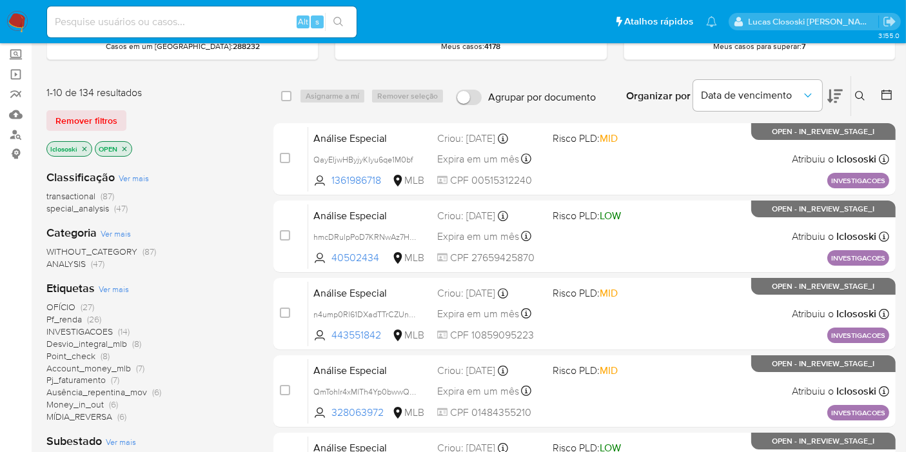
click at [833, 93] on icon at bounding box center [834, 95] width 15 height 15
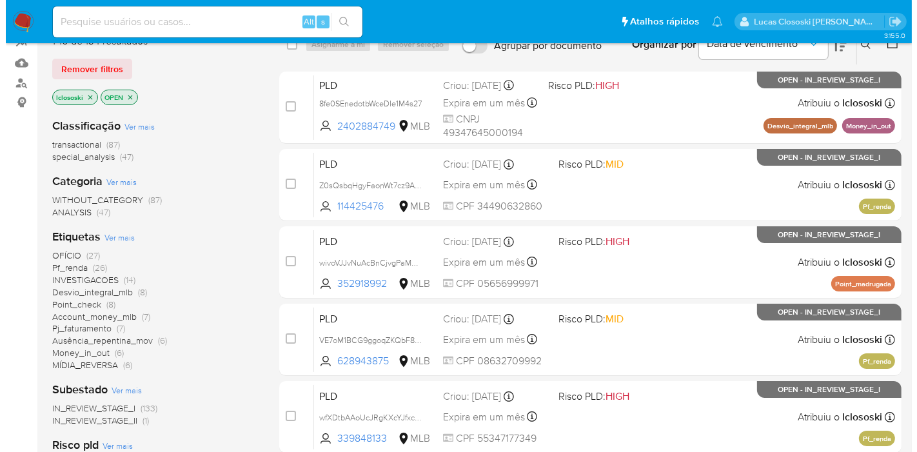
scroll to position [143, 0]
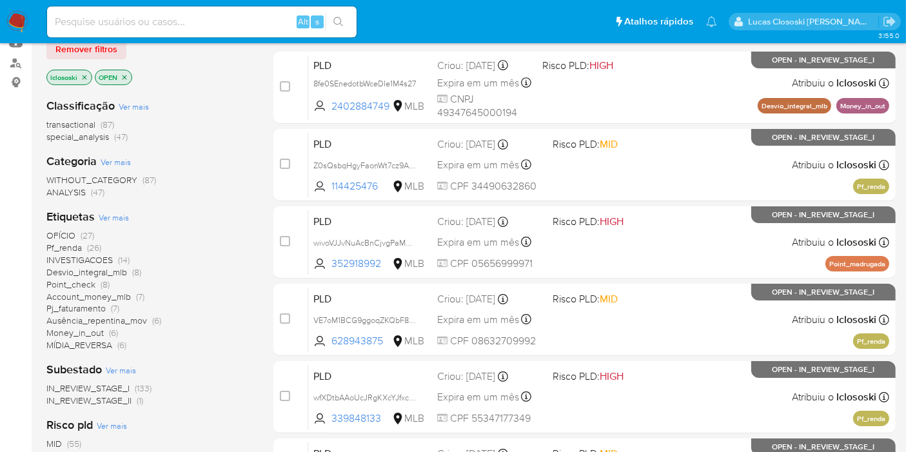
click at [116, 213] on span "Ver mais" at bounding box center [114, 217] width 30 height 12
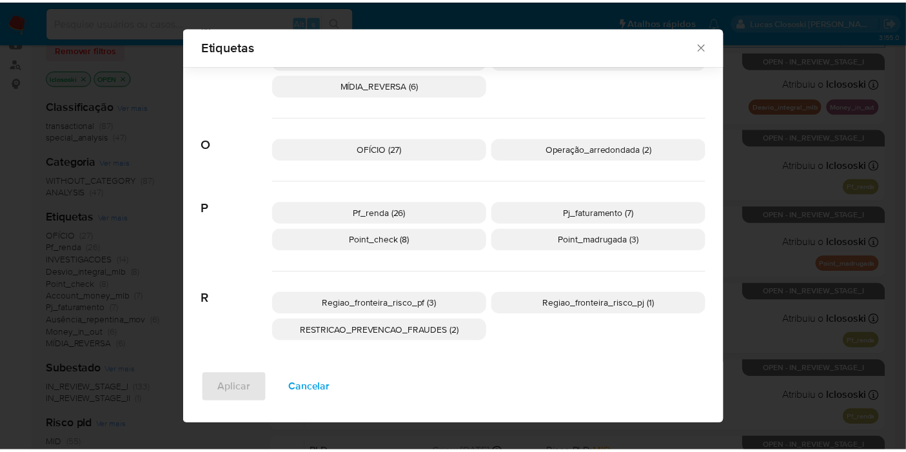
scroll to position [657, 0]
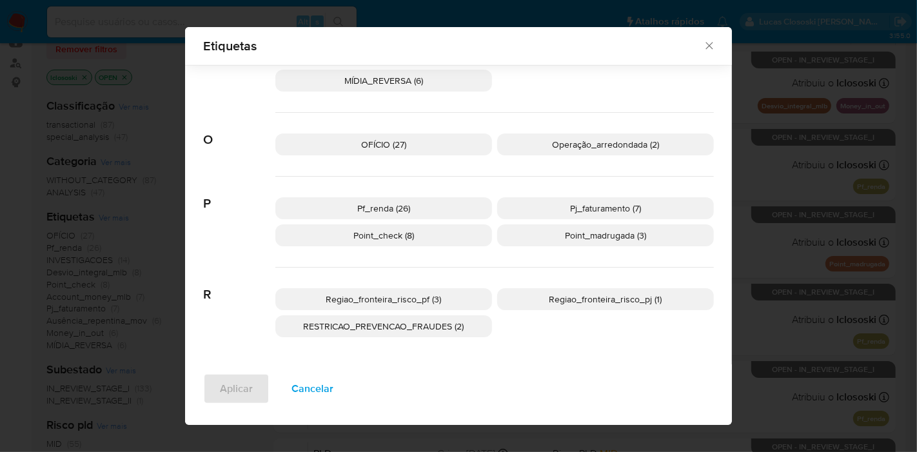
click at [779, 240] on div "Etiquetas Procurar A Account_money_mlb (7) Atividade_risco (3) Ausência_repenti…" at bounding box center [458, 226] width 917 height 452
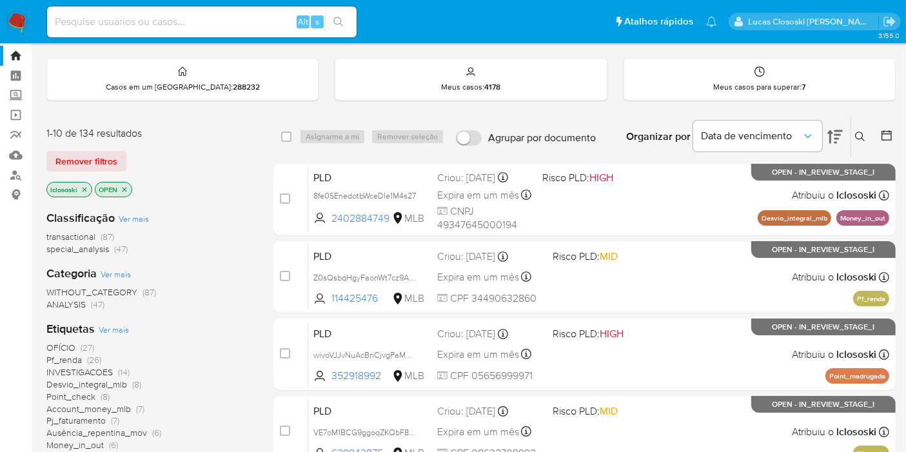
scroll to position [0, 0]
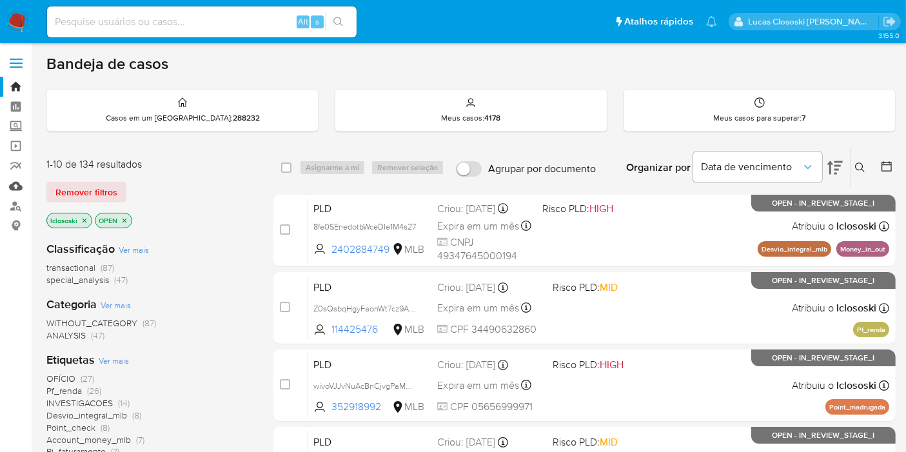
click at [21, 182] on link "Mulan" at bounding box center [76, 186] width 153 height 20
